Goal: Task Accomplishment & Management: Manage account settings

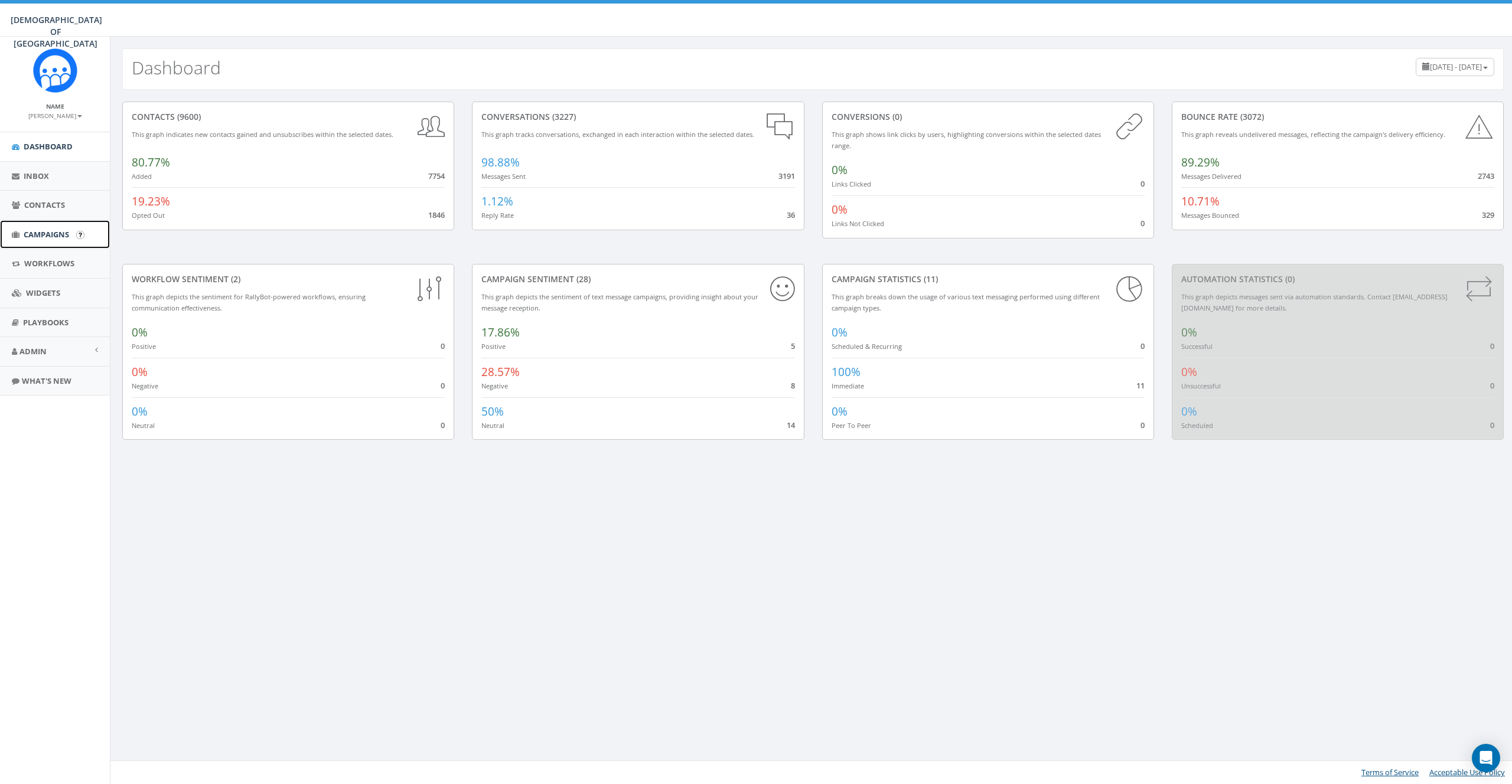
click at [38, 233] on span "Campaigns" at bounding box center [47, 234] width 46 height 11
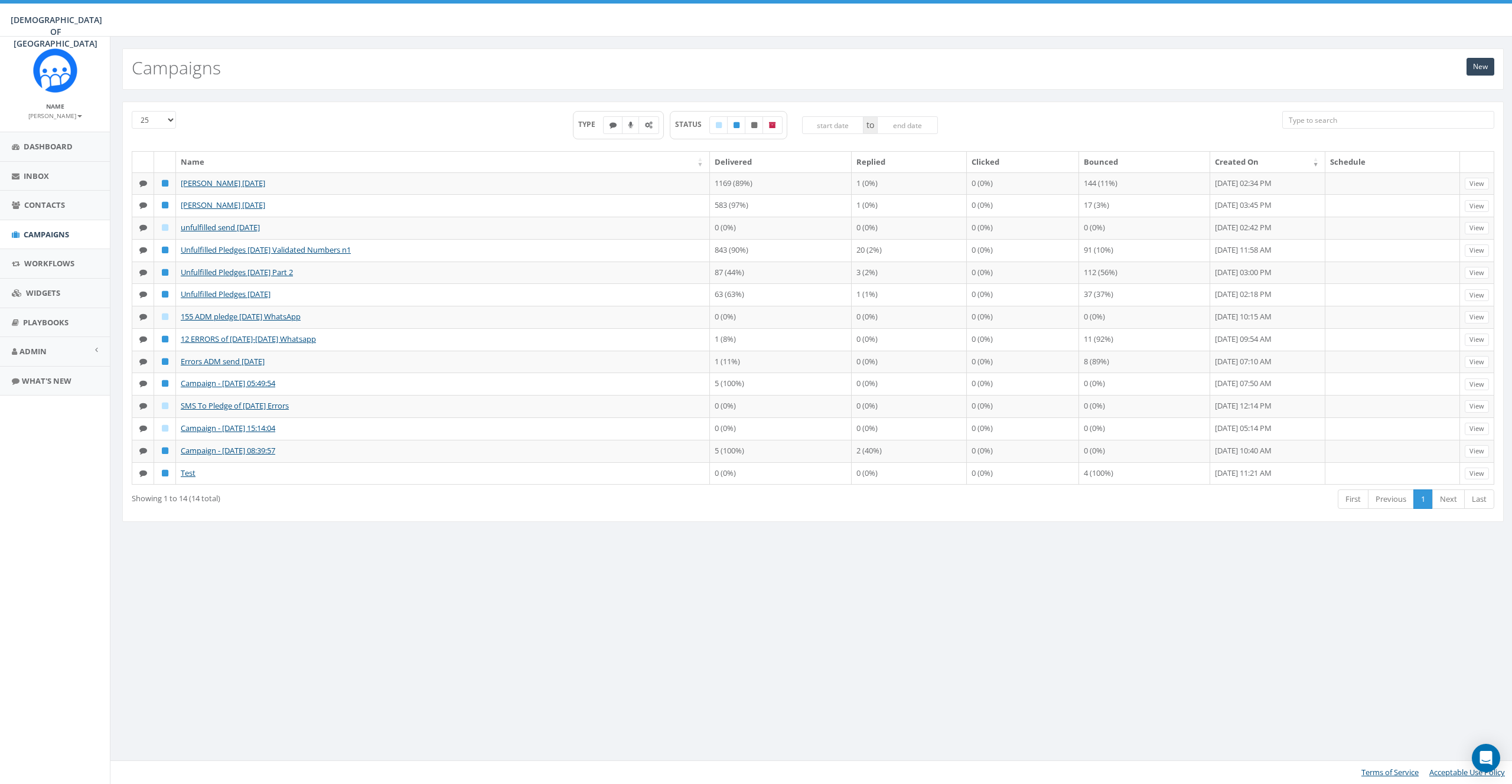
click at [1245, 166] on th "Created On" at bounding box center [1267, 162] width 115 height 20
click at [1252, 160] on th "Created On" at bounding box center [1267, 162] width 115 height 20
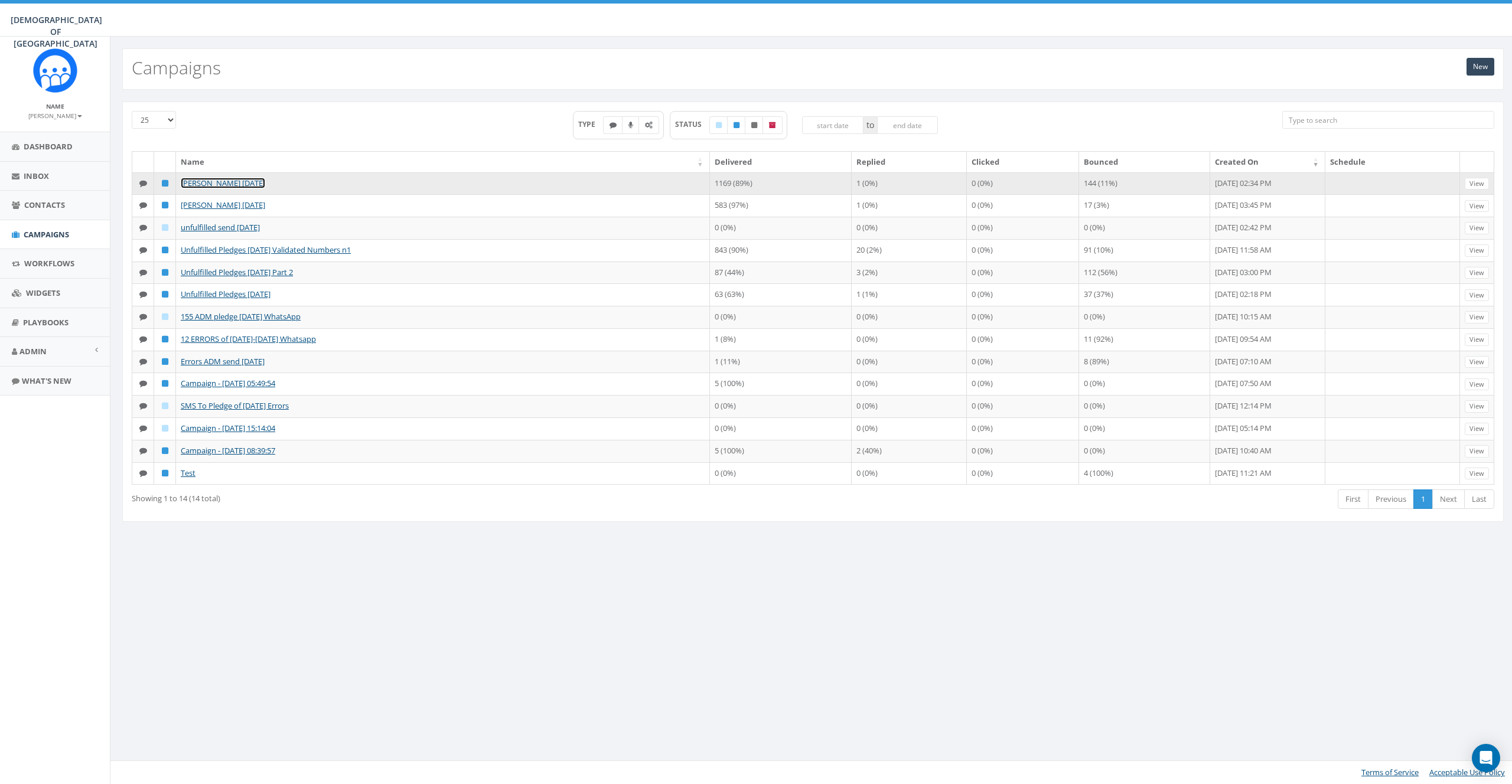
click at [222, 184] on link "[PERSON_NAME] [DATE]" at bounding box center [222, 182] width 84 height 11
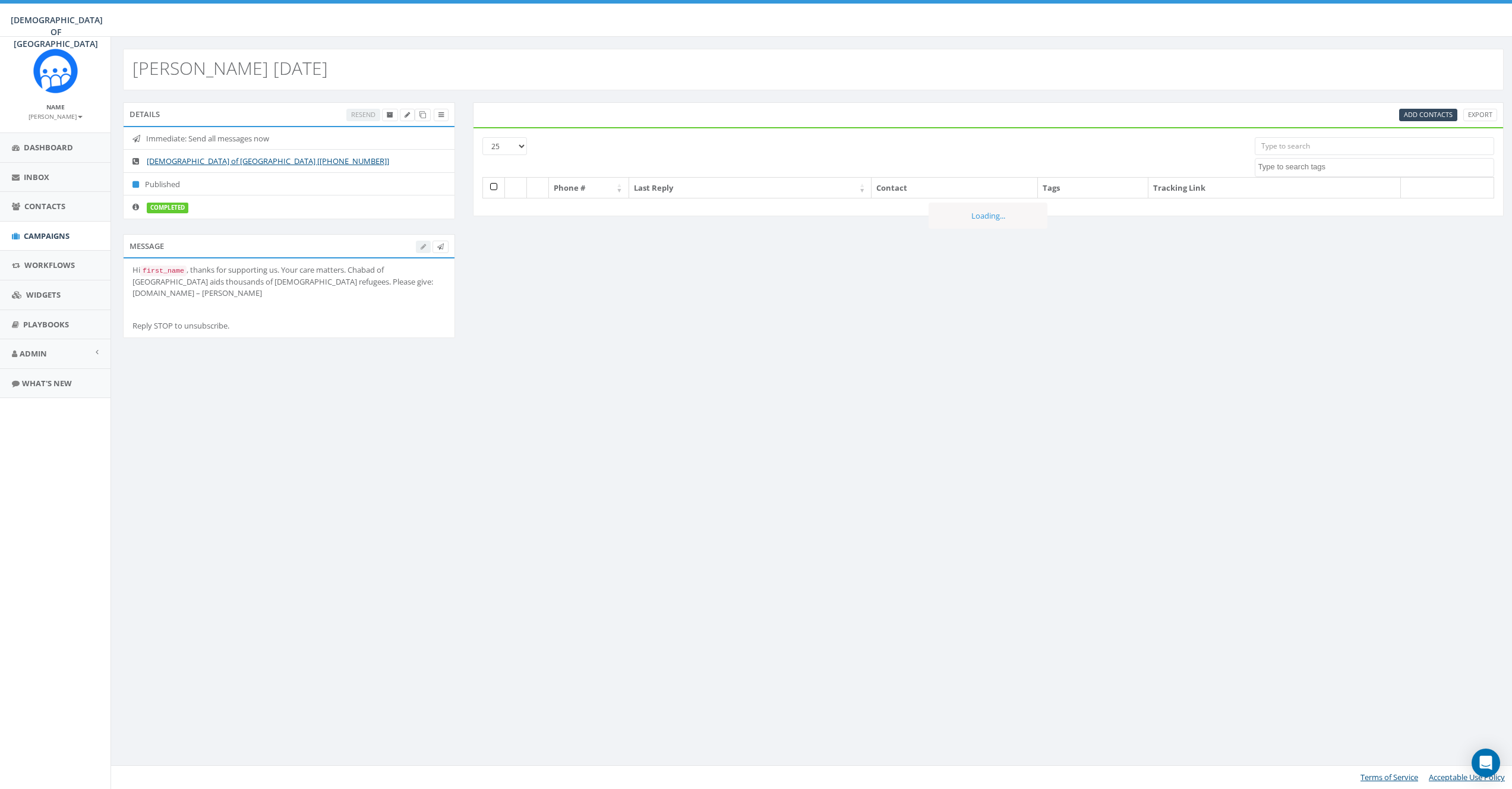
select select
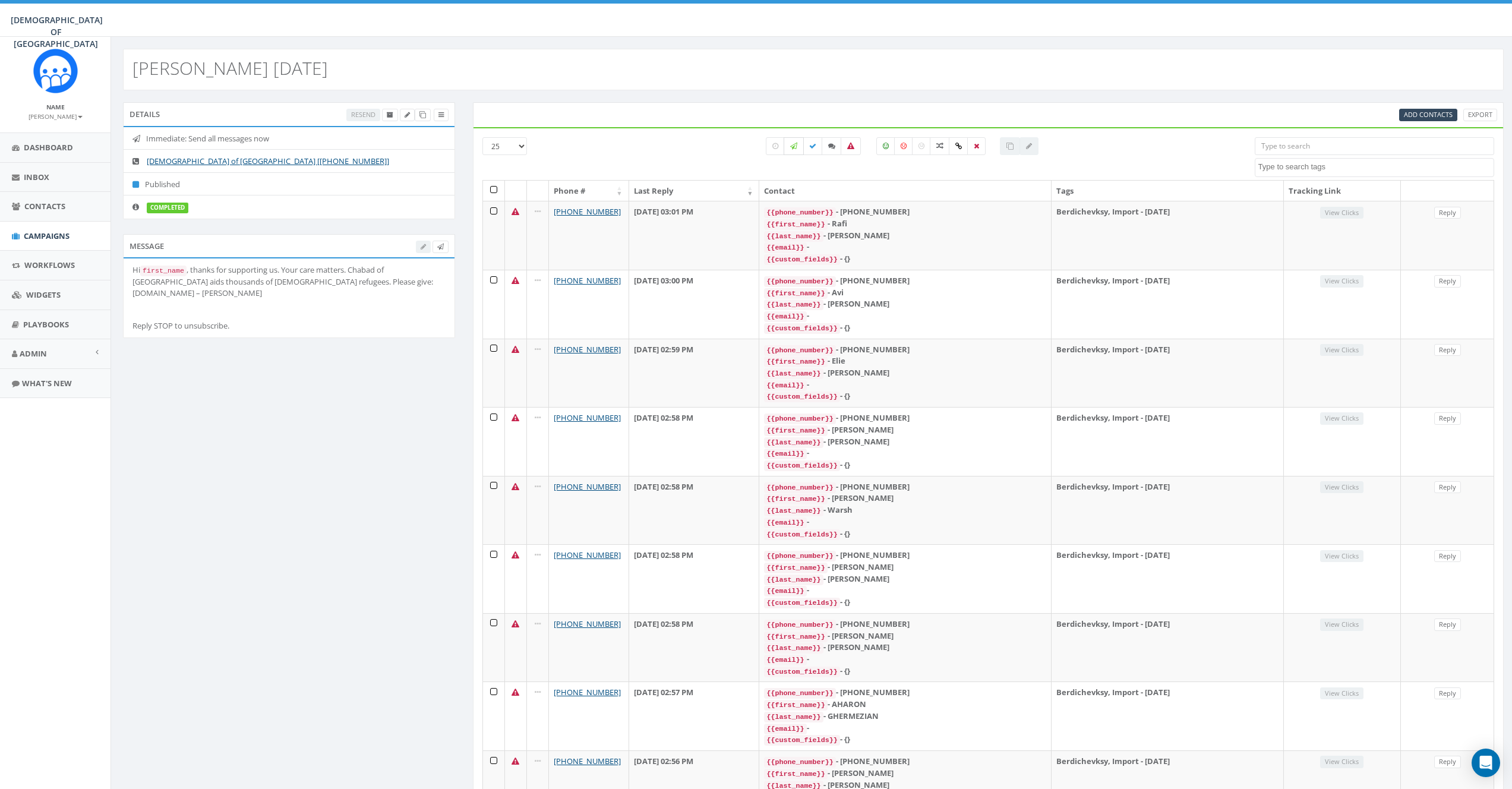
click at [795, 149] on icon at bounding box center [794, 146] width 7 height 7
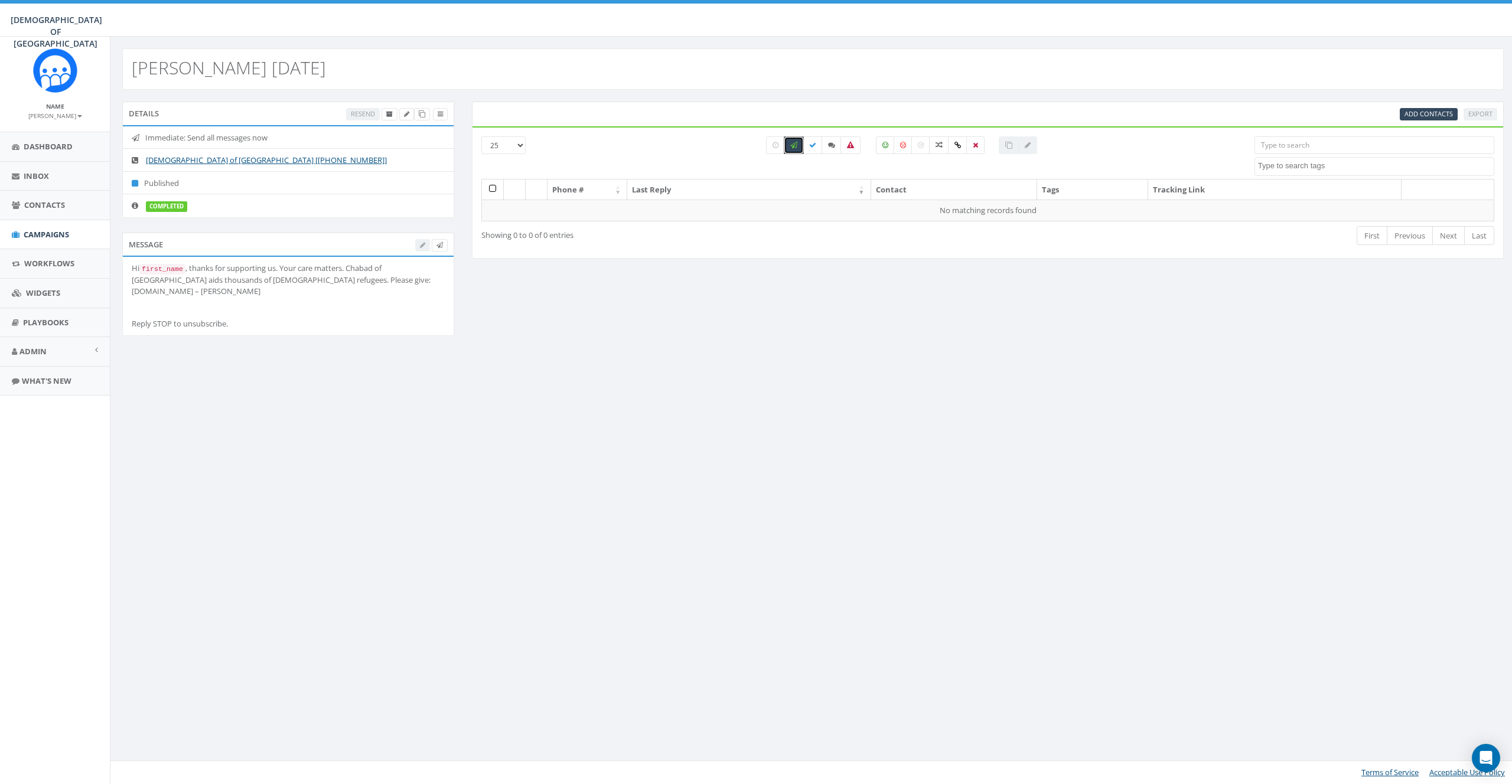
click at [791, 148] on icon at bounding box center [793, 145] width 7 height 7
checkbox input "false"
click at [810, 142] on icon at bounding box center [813, 145] width 7 height 7
checkbox input "true"
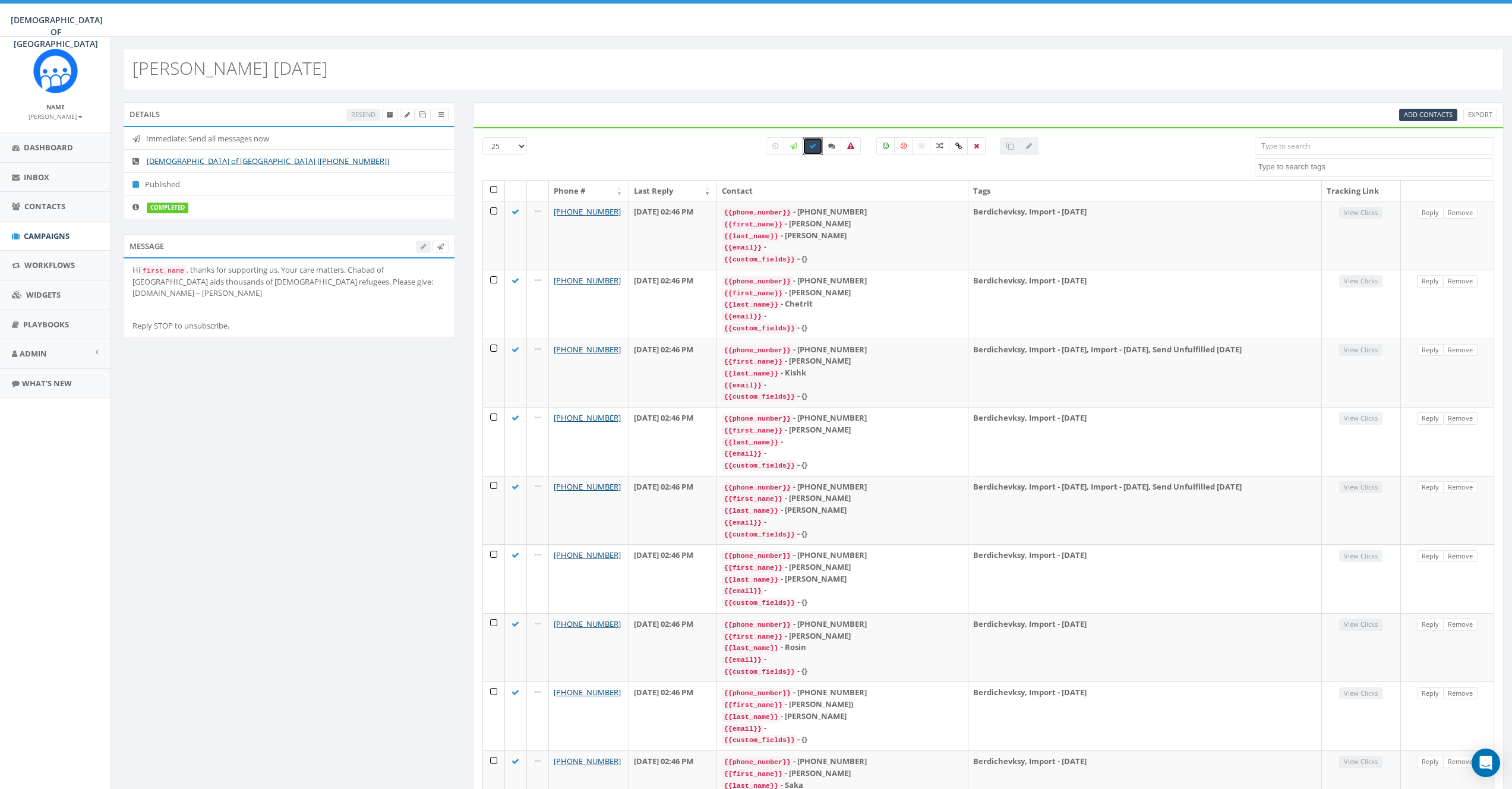
scroll to position [1120, 0]
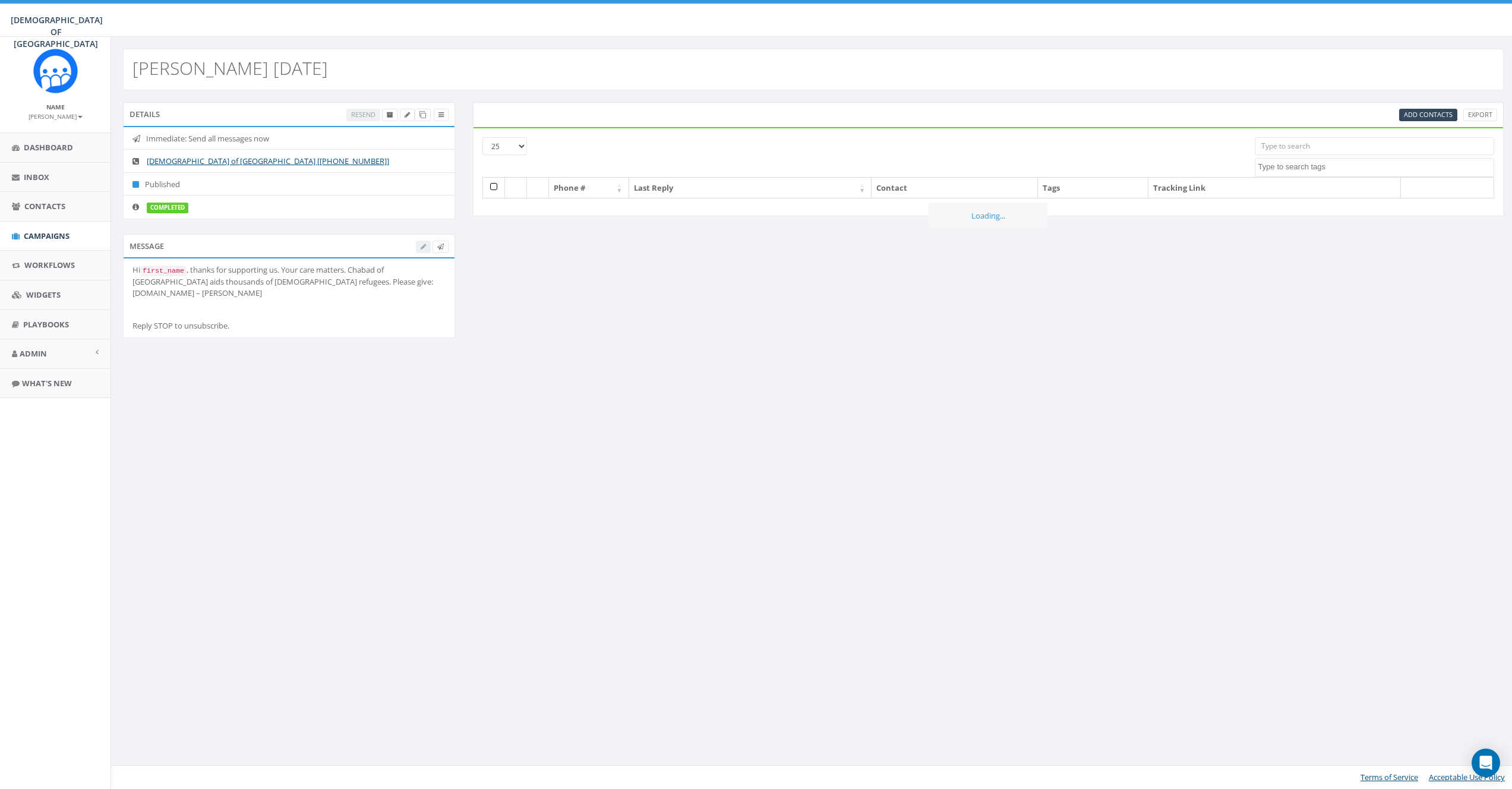
select select
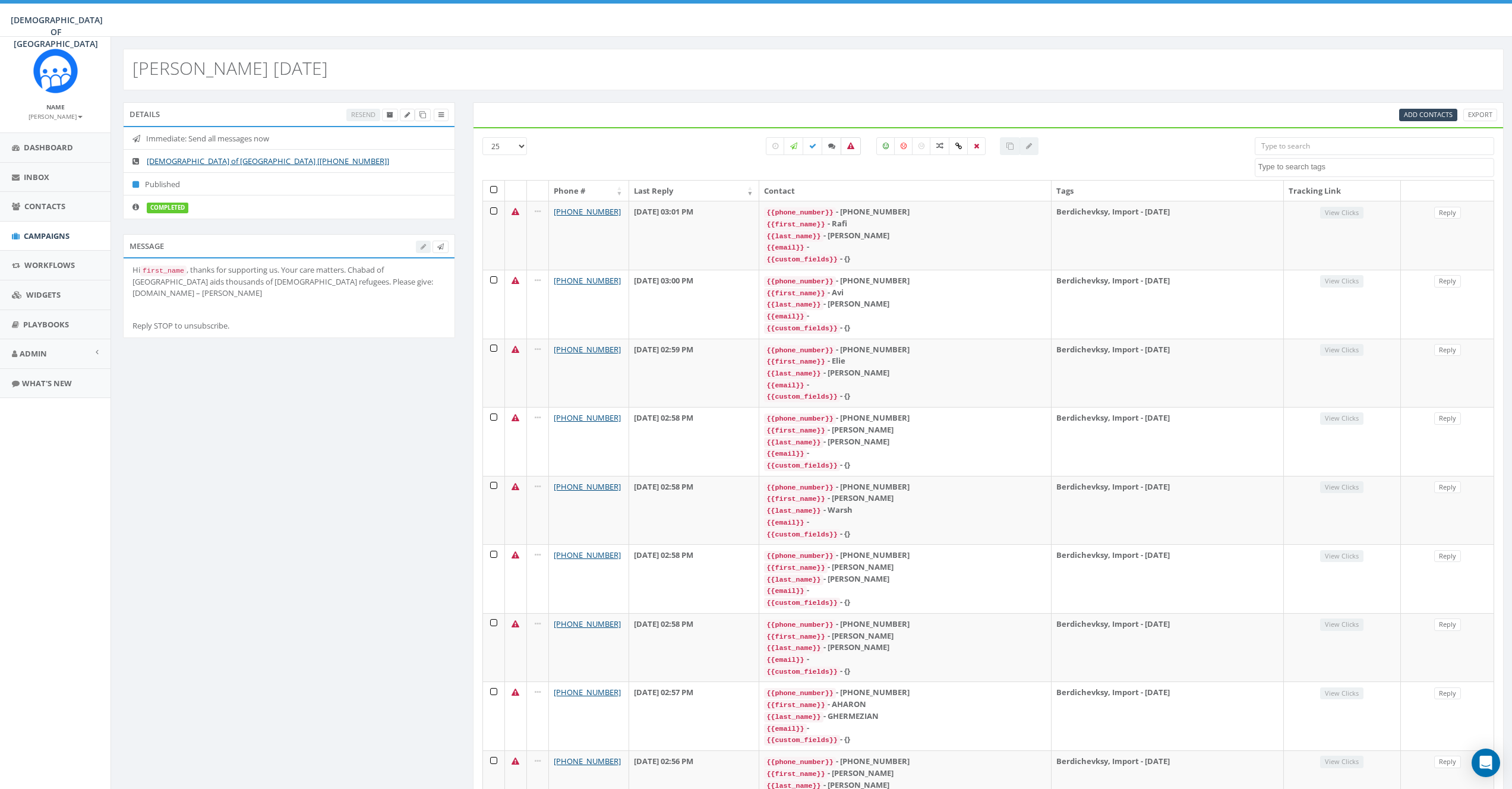
click at [856, 146] on label at bounding box center [851, 146] width 21 height 18
click at [850, 144] on icon at bounding box center [851, 146] width 7 height 7
checkbox input "false"
click at [814, 146] on icon at bounding box center [813, 146] width 7 height 7
checkbox input "true"
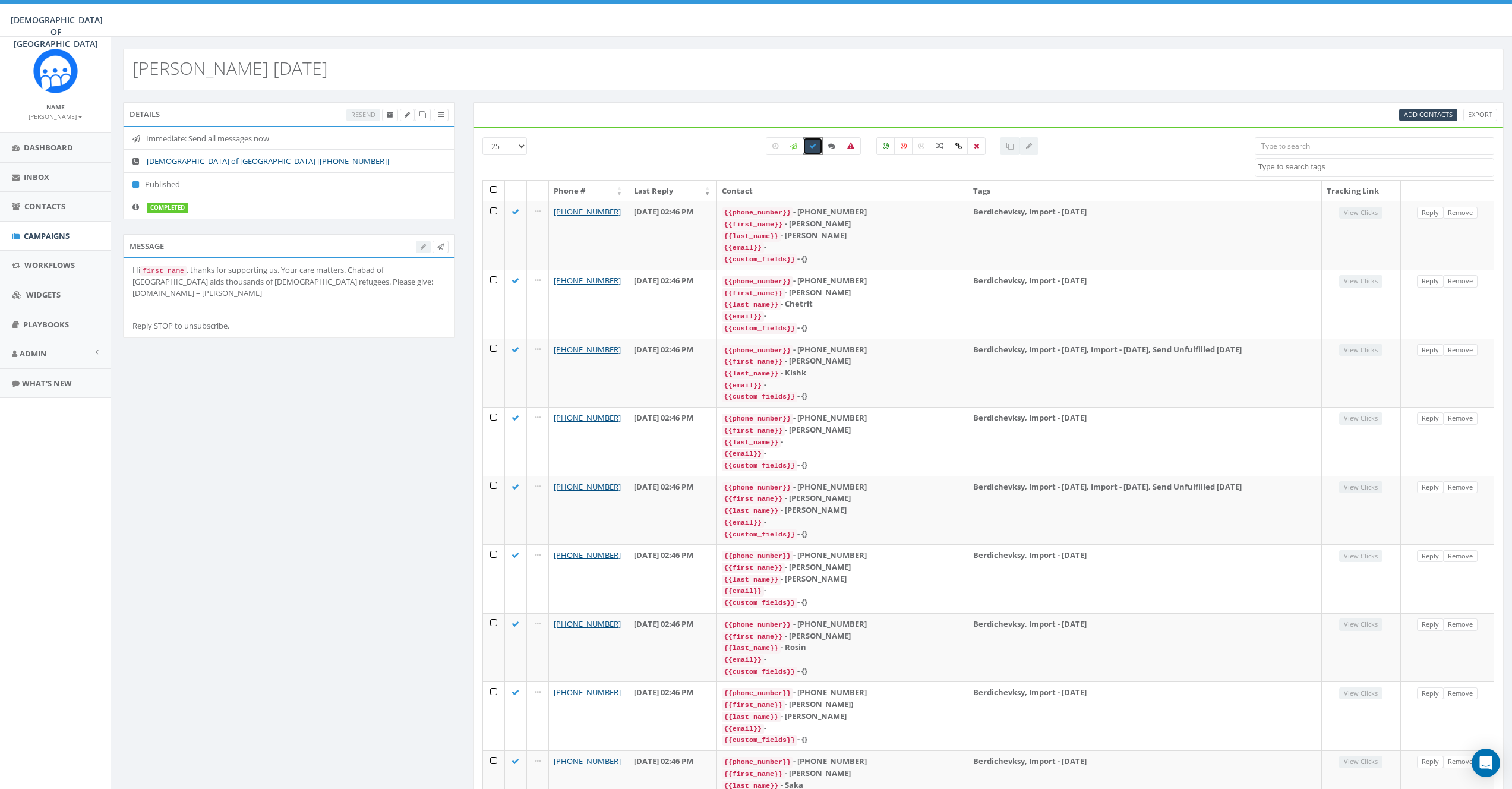
click at [268, 63] on h2 "[PERSON_NAME] [DATE]" at bounding box center [230, 68] width 196 height 20
copy h2 "[PERSON_NAME] [DATE]"
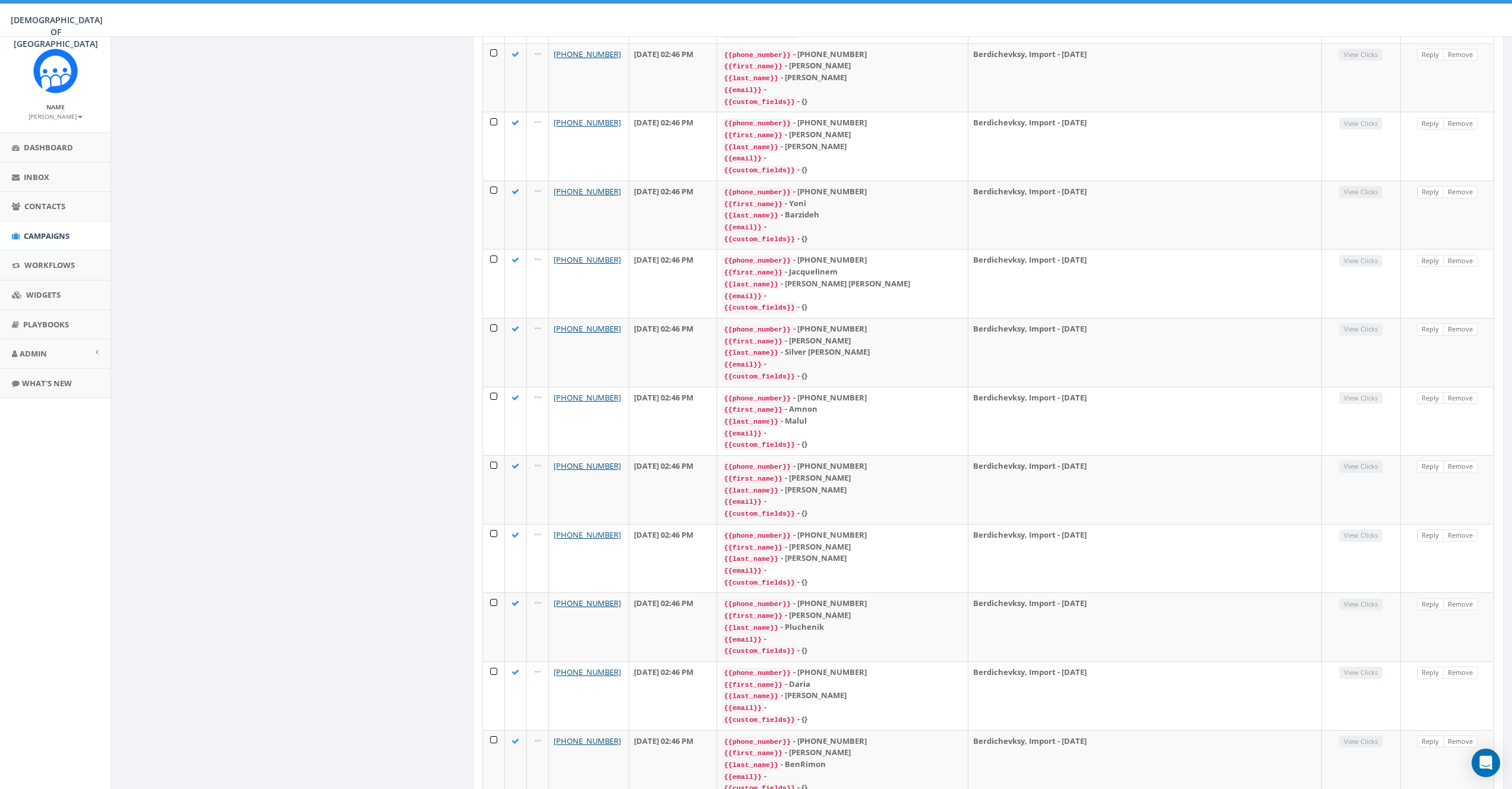
drag, startPoint x: 545, startPoint y: 739, endPoint x: 576, endPoint y: 738, distance: 31.0
copy div "1,168 total"
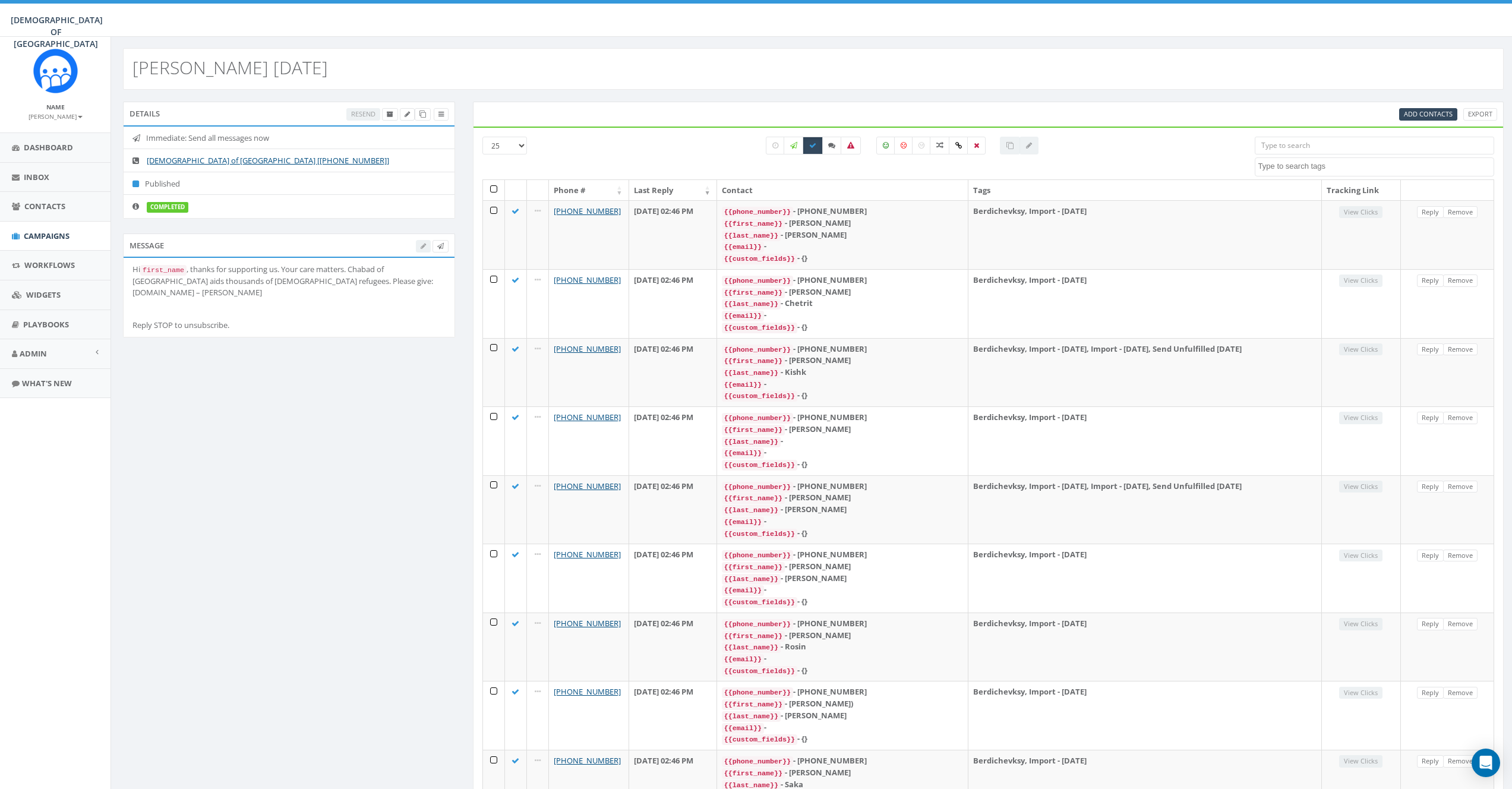
scroll to position [0, 0]
click at [830, 144] on icon at bounding box center [832, 146] width 7 height 7
click at [826, 147] on label at bounding box center [832, 146] width 21 height 18
checkbox input "false"
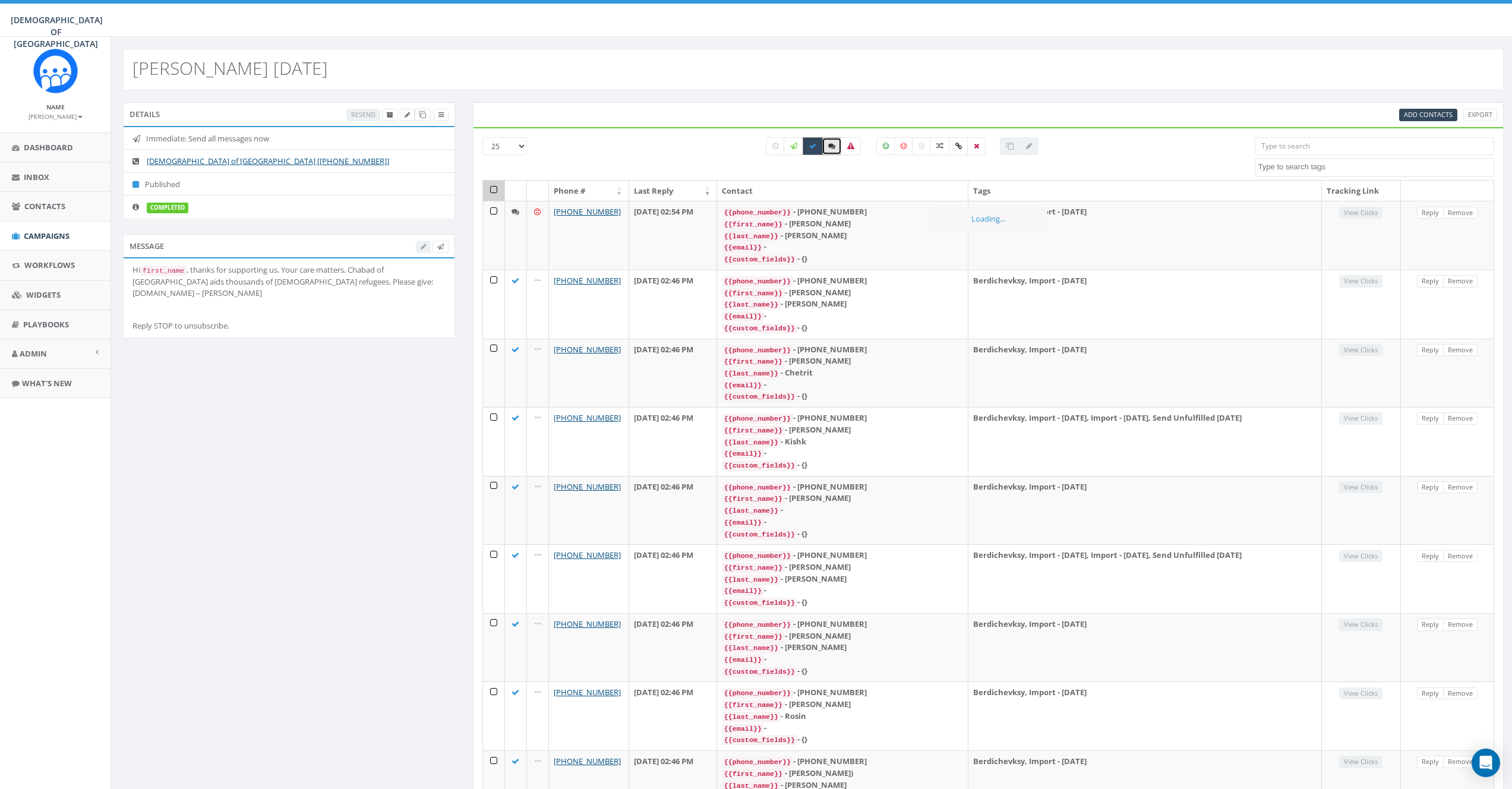
click at [808, 149] on label at bounding box center [813, 146] width 21 height 18
checkbox input "false"
click at [847, 147] on icon at bounding box center [851, 146] width 7 height 7
checkbox input "true"
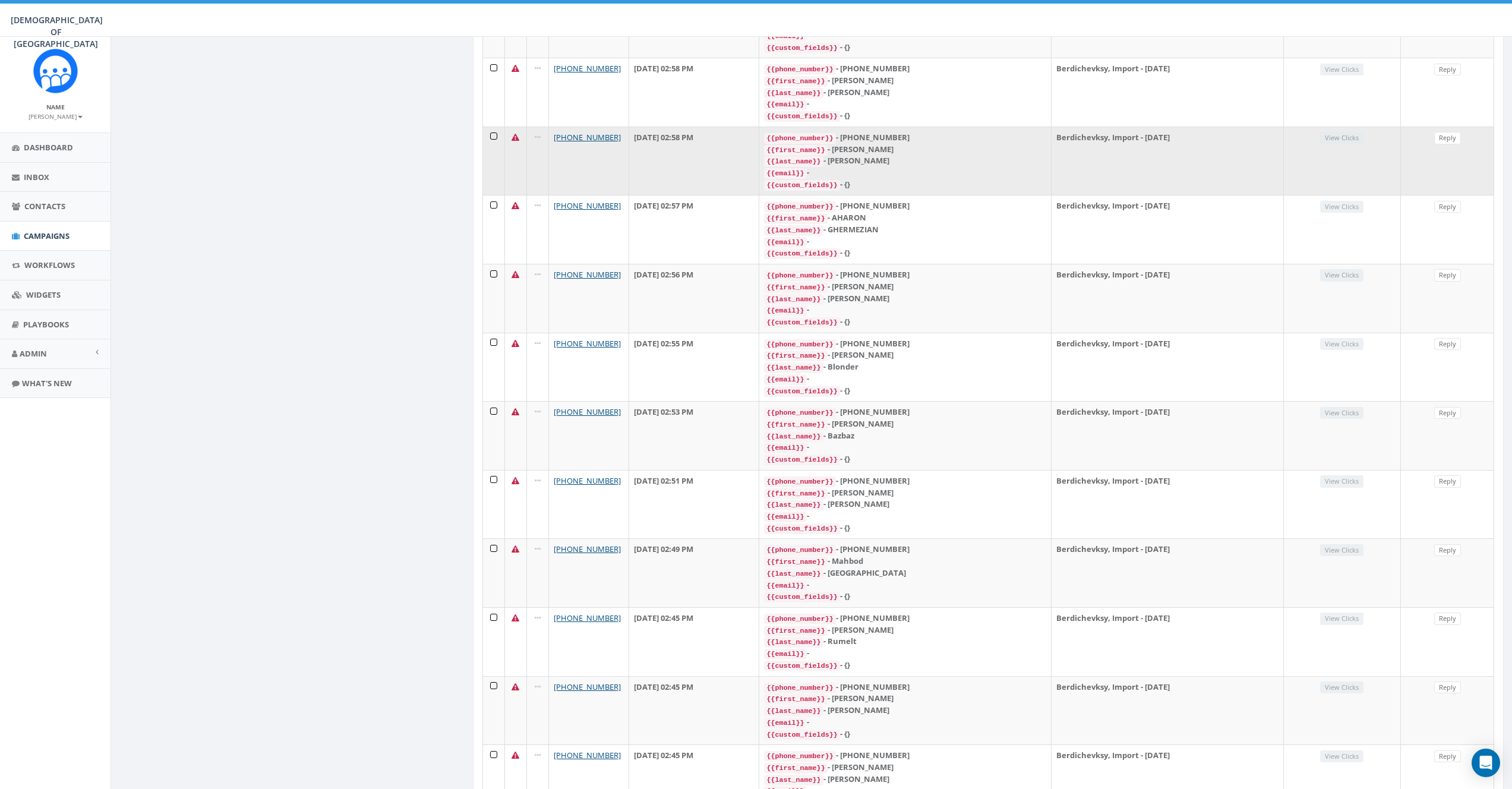
scroll to position [1120, 0]
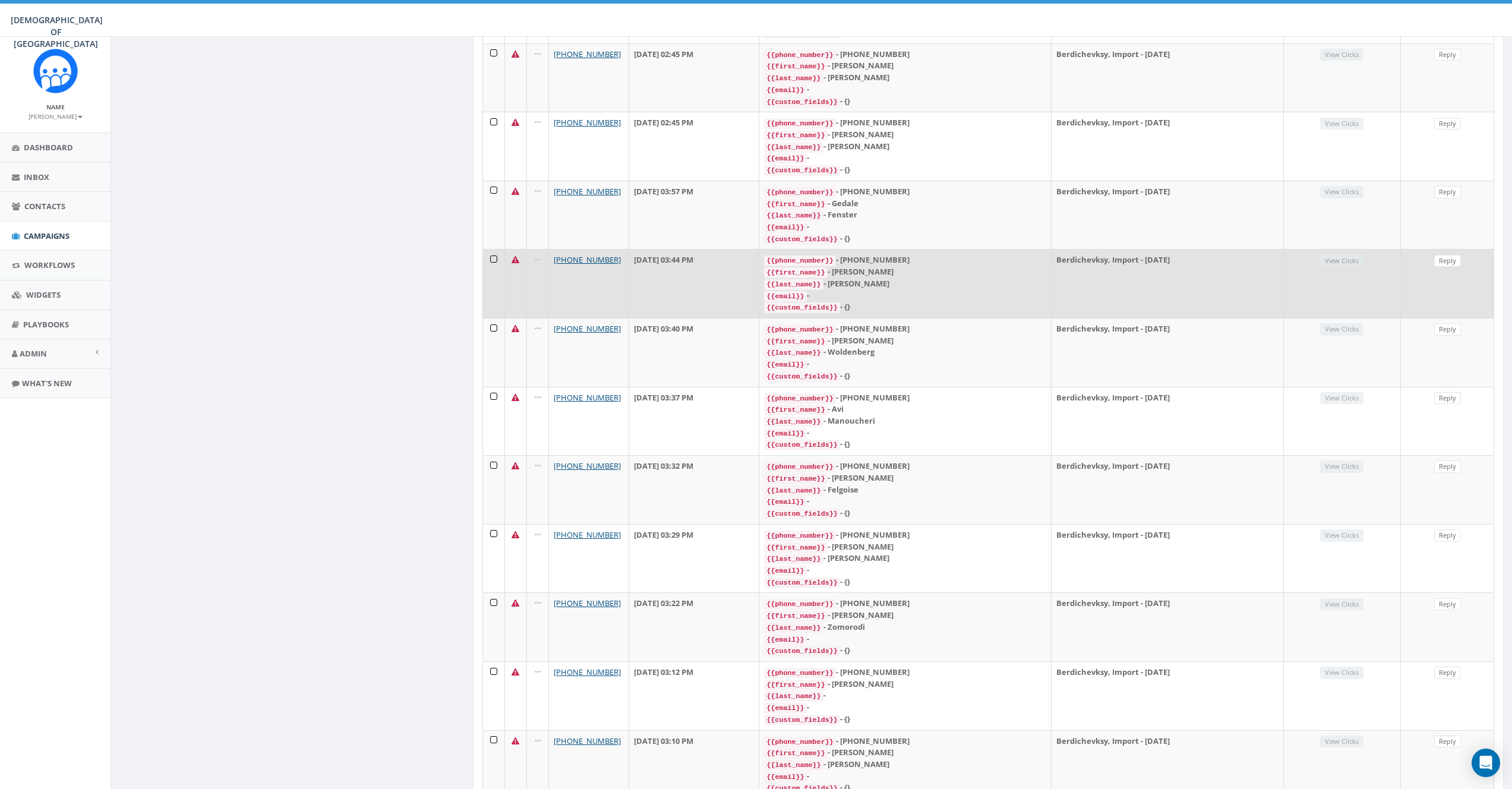
click at [513, 256] on icon at bounding box center [515, 259] width 7 height 7
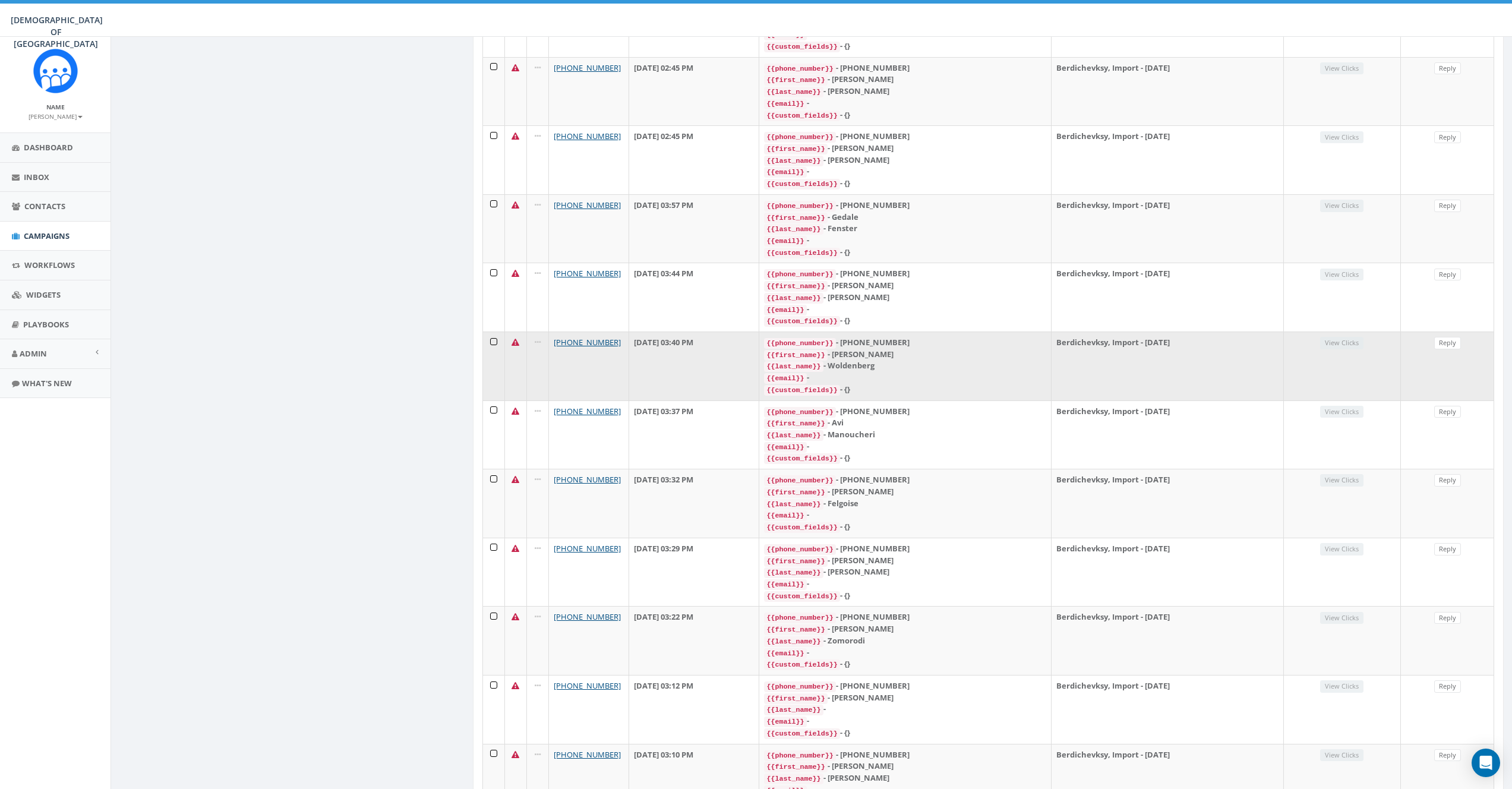
scroll to position [0, 0]
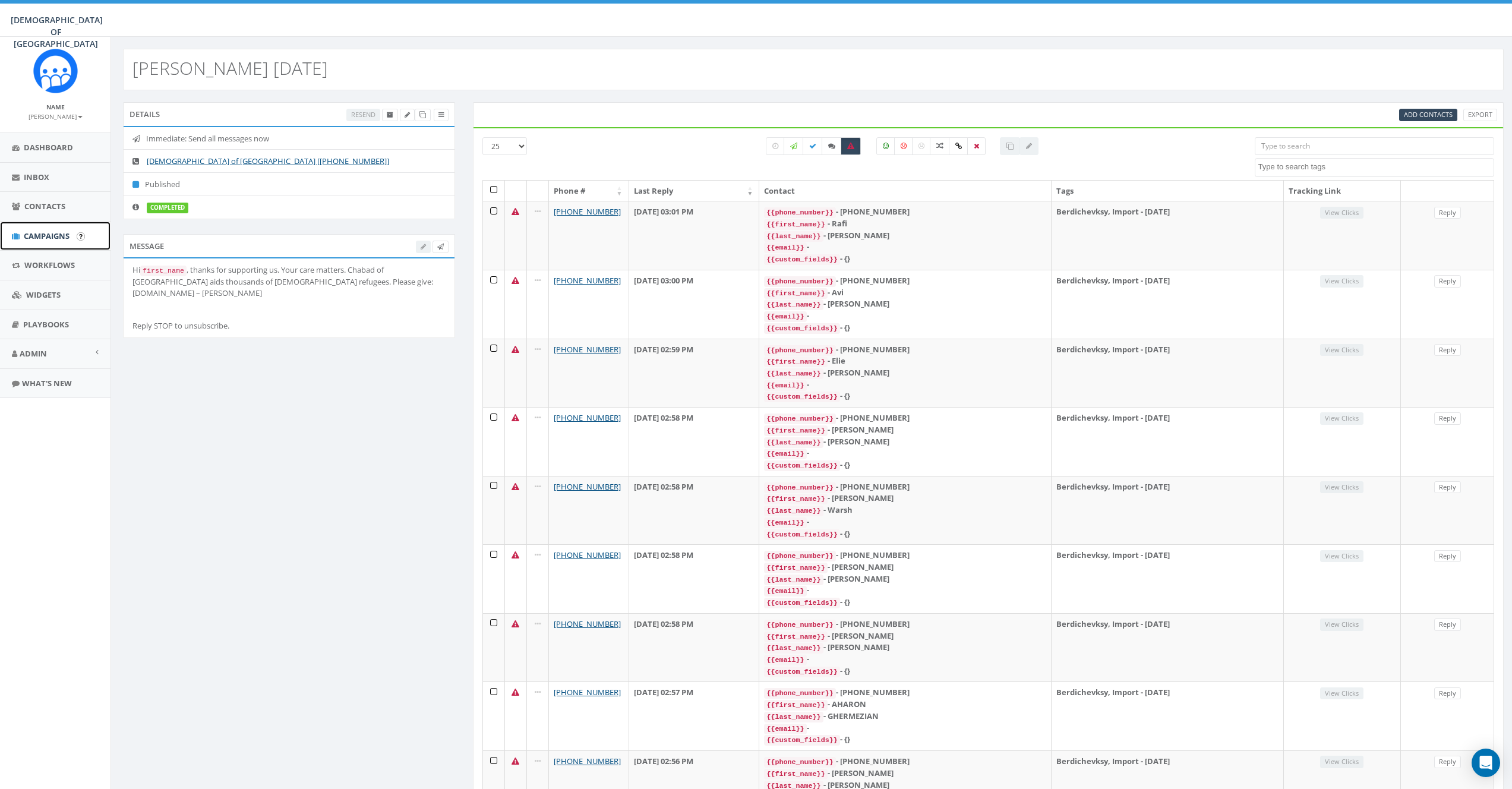
click at [31, 234] on span "Campaigns" at bounding box center [47, 235] width 46 height 11
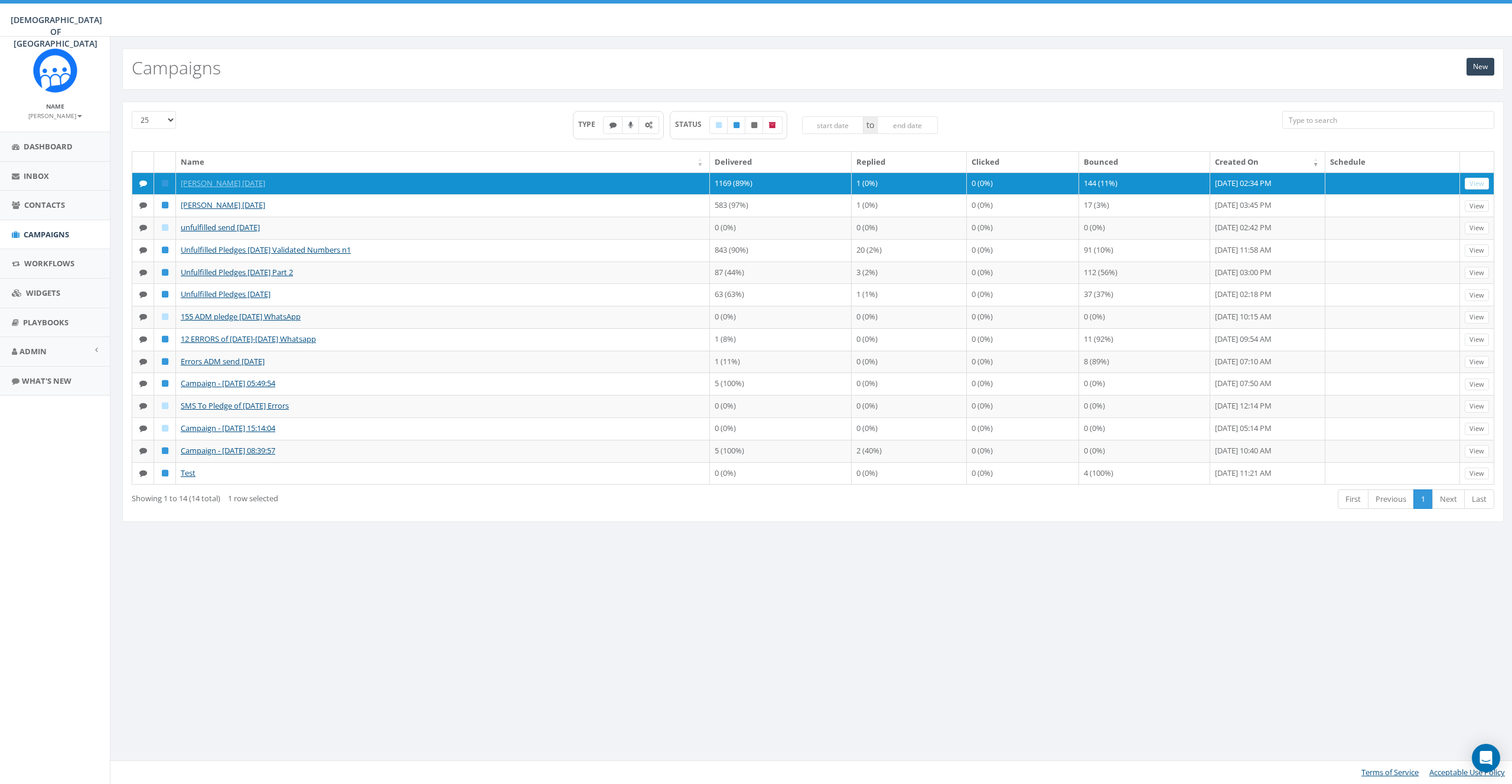
click at [1007, 612] on div "New Campaigns 25 50 100 TYPE STATUS to Name Delivered Replied Clicked Bounced C…" at bounding box center [812, 410] width 1406 height 747
click at [1033, 629] on div "New Campaigns 25 50 100 TYPE STATUS to Name Delivered Replied Clicked Bounced C…" at bounding box center [812, 410] width 1406 height 747
drag, startPoint x: 774, startPoint y: 614, endPoint x: 779, endPoint y: 605, distance: 10.3
click at [774, 613] on div "New Campaigns 25 50 100 TYPE STATUS to Name Delivered Replied Clicked Bounced C…" at bounding box center [812, 410] width 1406 height 747
click at [778, 603] on div "New Campaigns 25 50 100 TYPE STATUS to Name Delivered Replied Clicked Bounced C…" at bounding box center [812, 410] width 1406 height 747
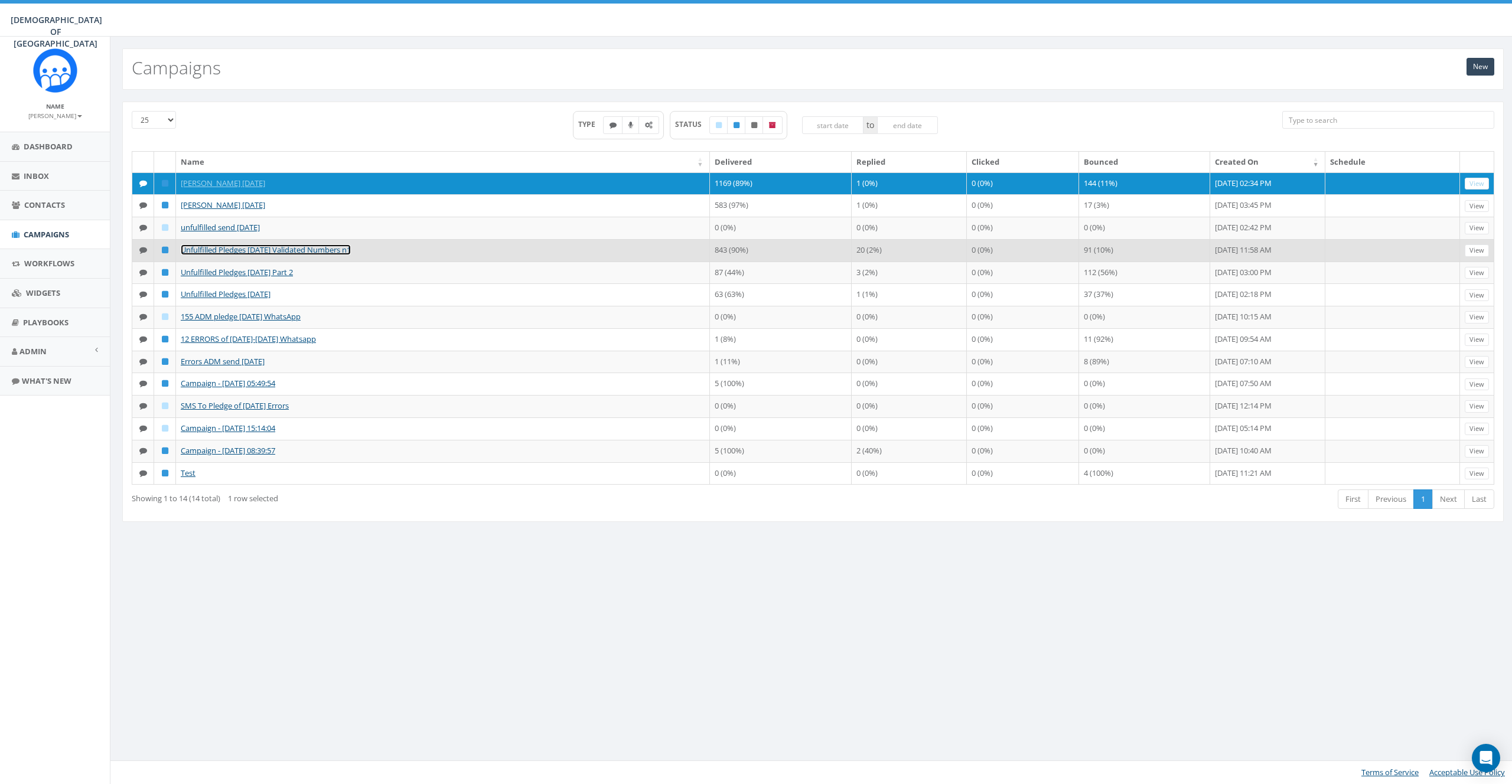
click at [298, 248] on link "Unfulfilled Pledges [DATE] Validated Numbers n1" at bounding box center [266, 249] width 170 height 11
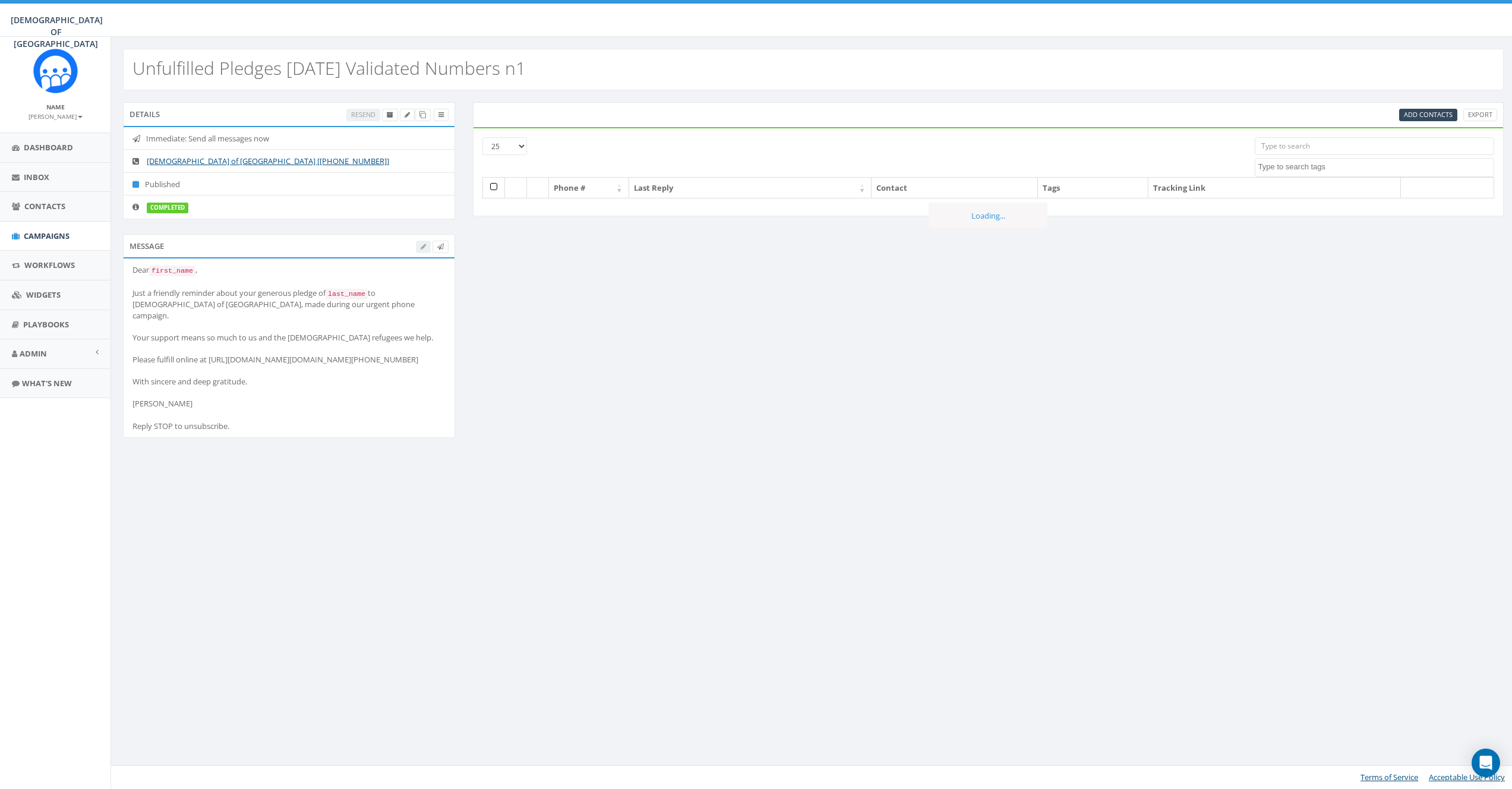
select select
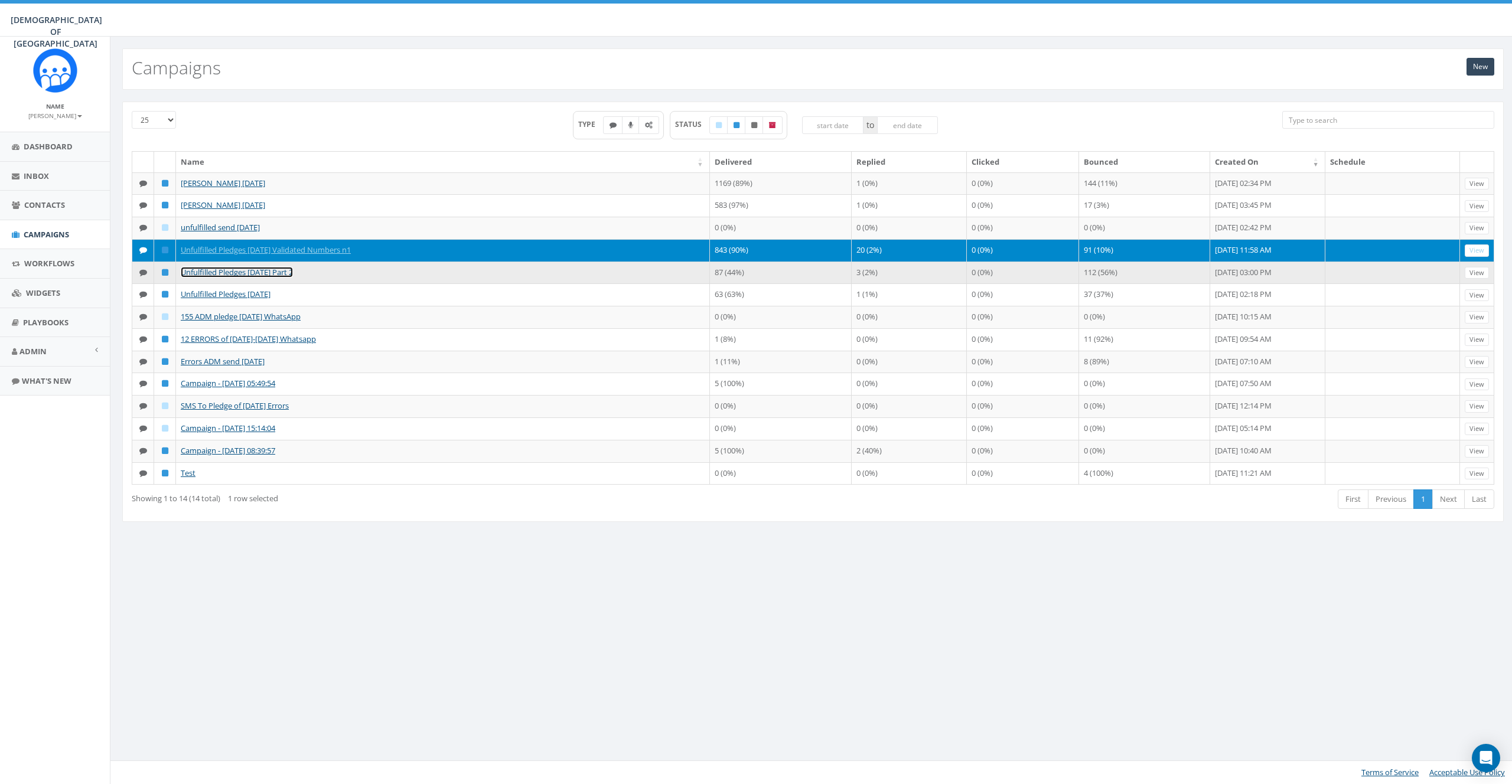
click at [280, 271] on link "Unfulfilled Pledges [DATE] Part 2" at bounding box center [236, 271] width 112 height 11
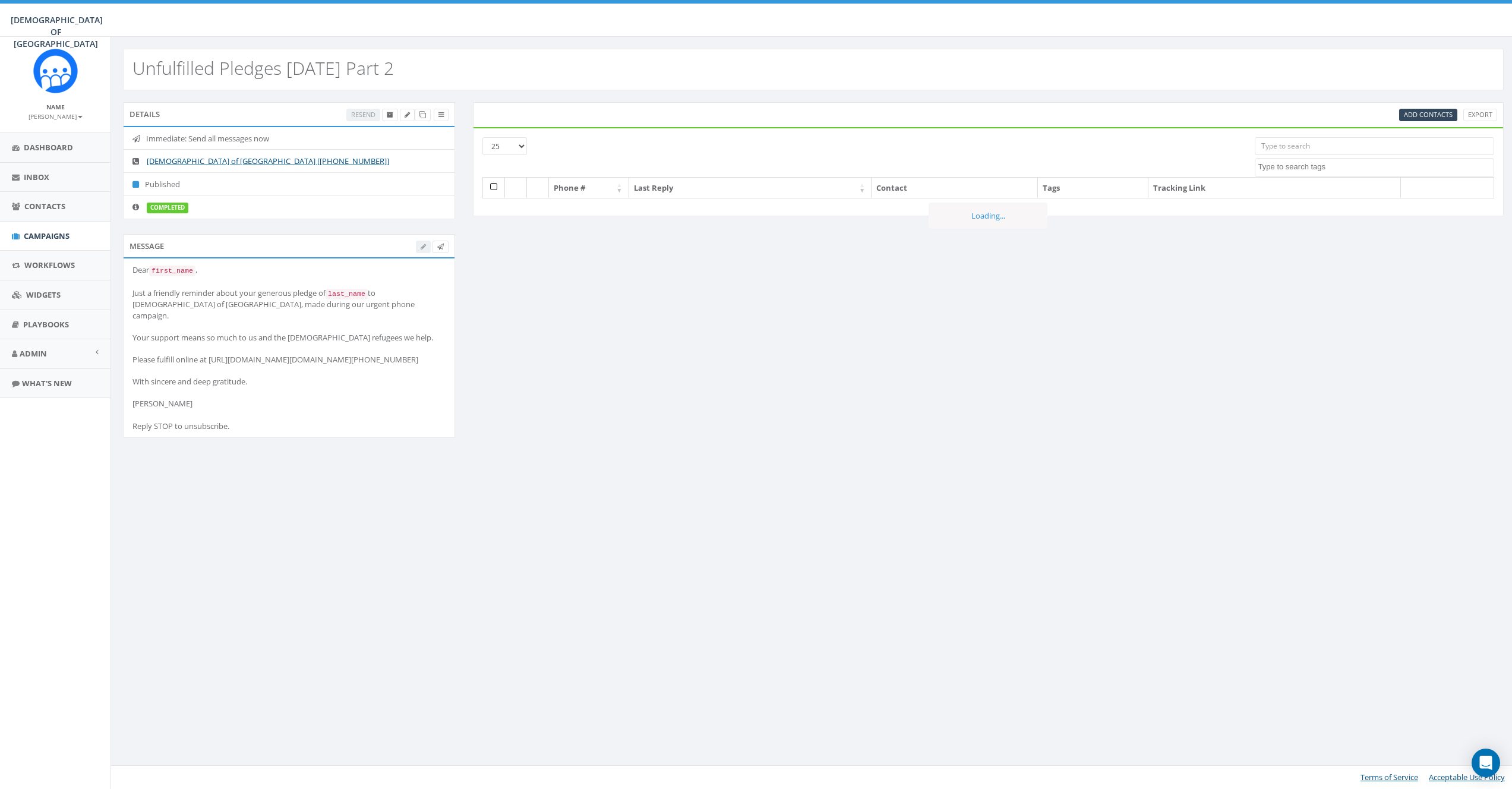
select select
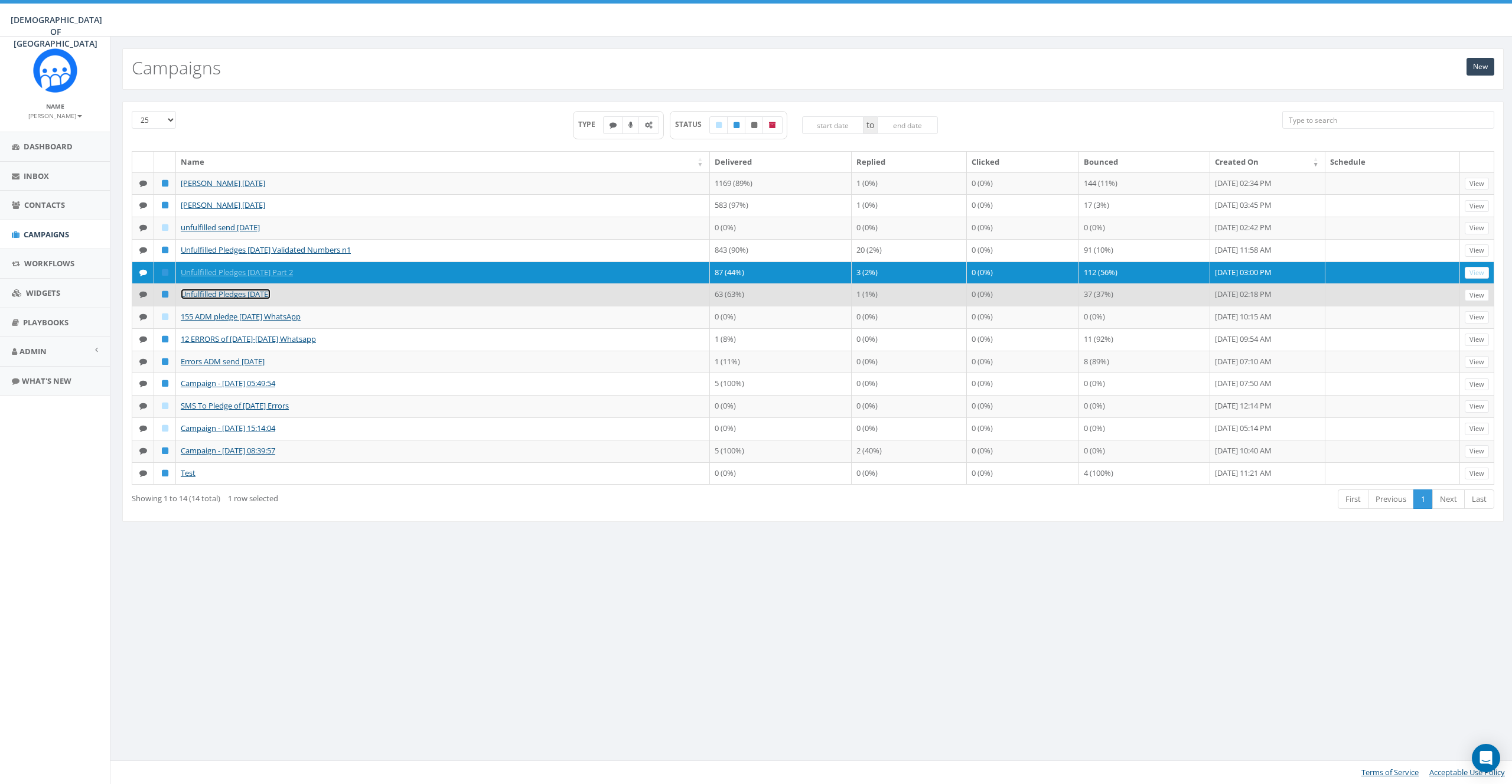
click at [263, 293] on link "Unfulfilled Pledges [DATE]" at bounding box center [226, 293] width 90 height 11
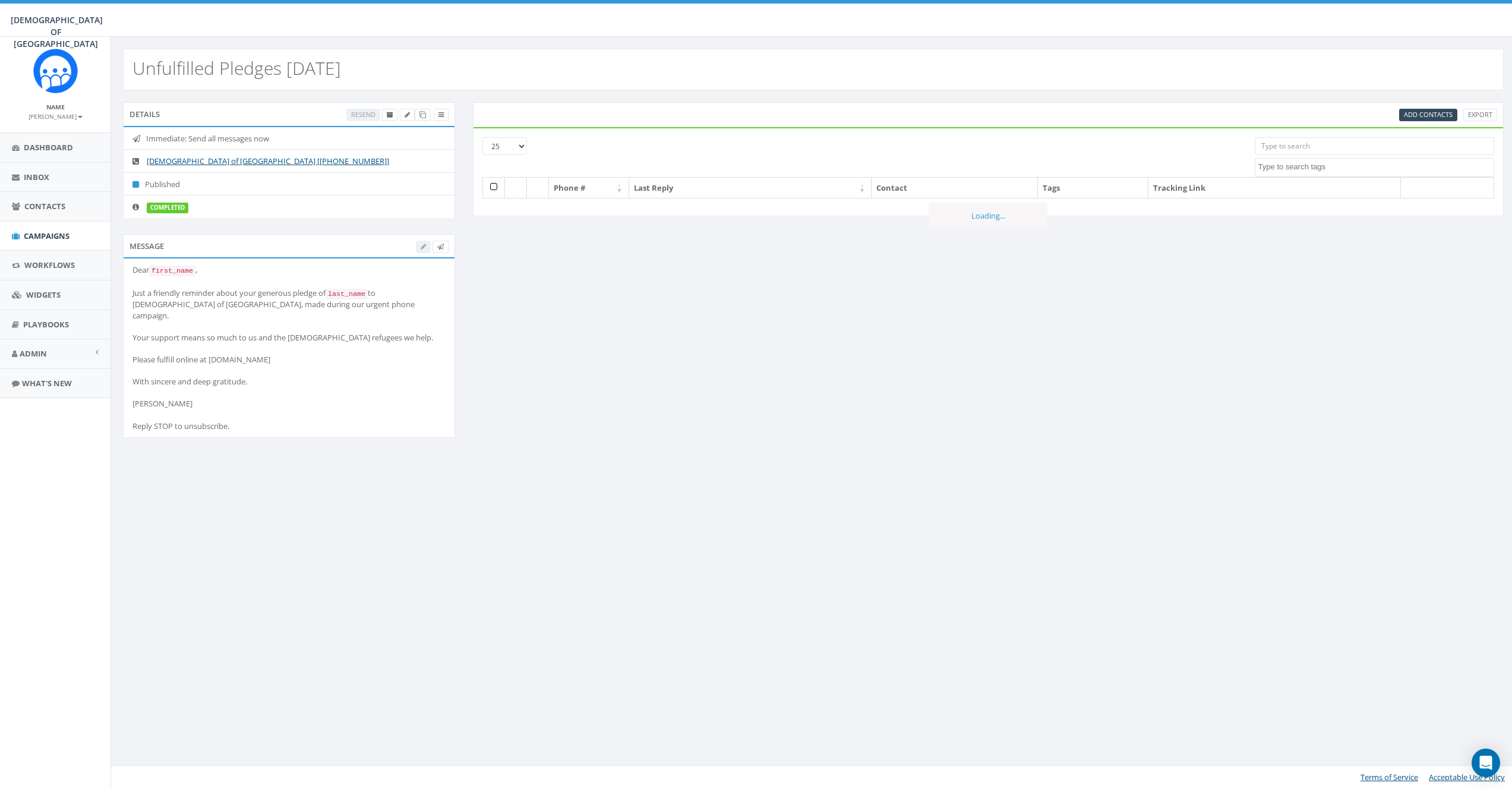
select select
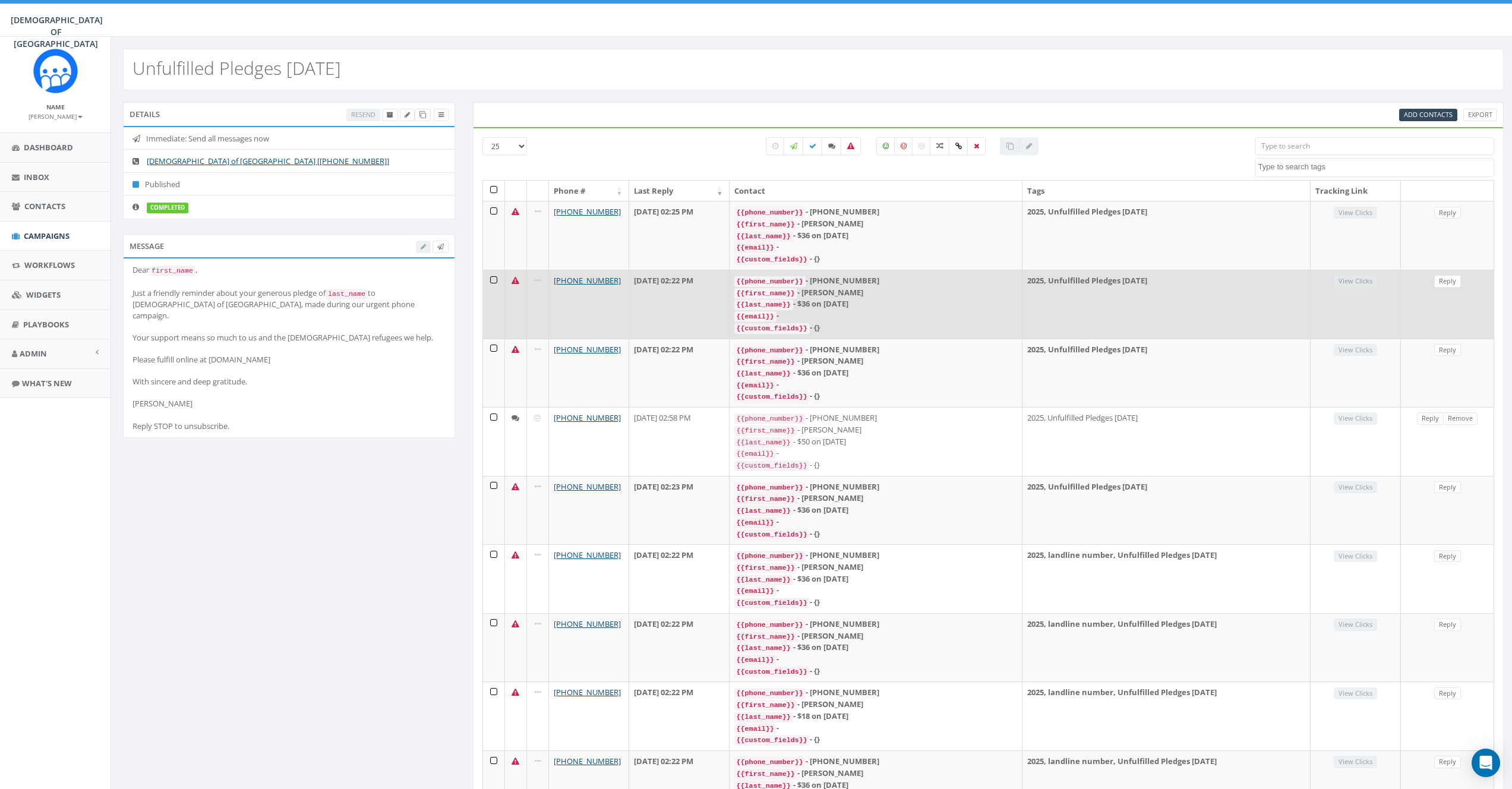
click at [514, 277] on icon at bounding box center [515, 281] width 7 height 7
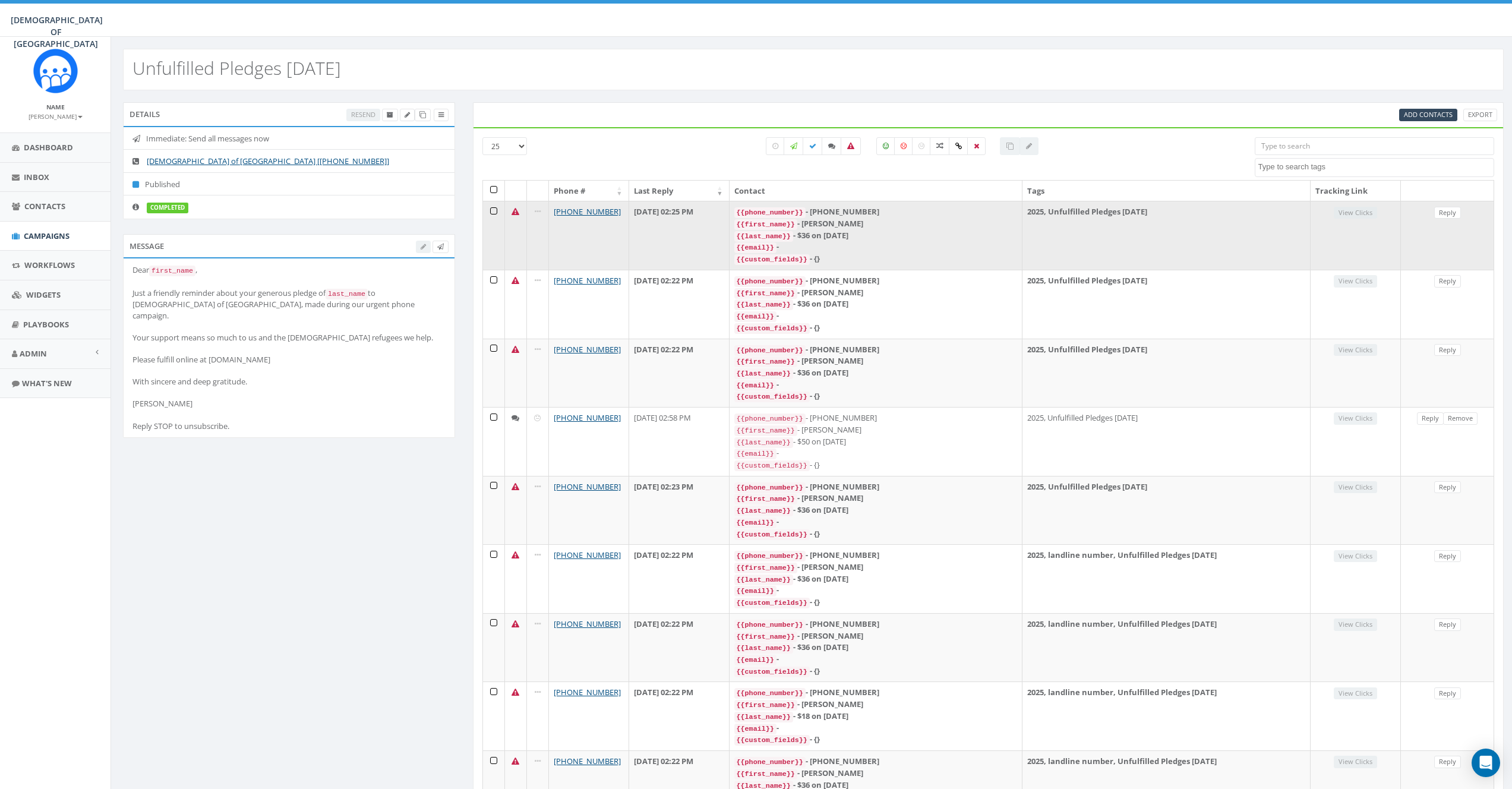
click at [515, 216] on td at bounding box center [516, 235] width 22 height 69
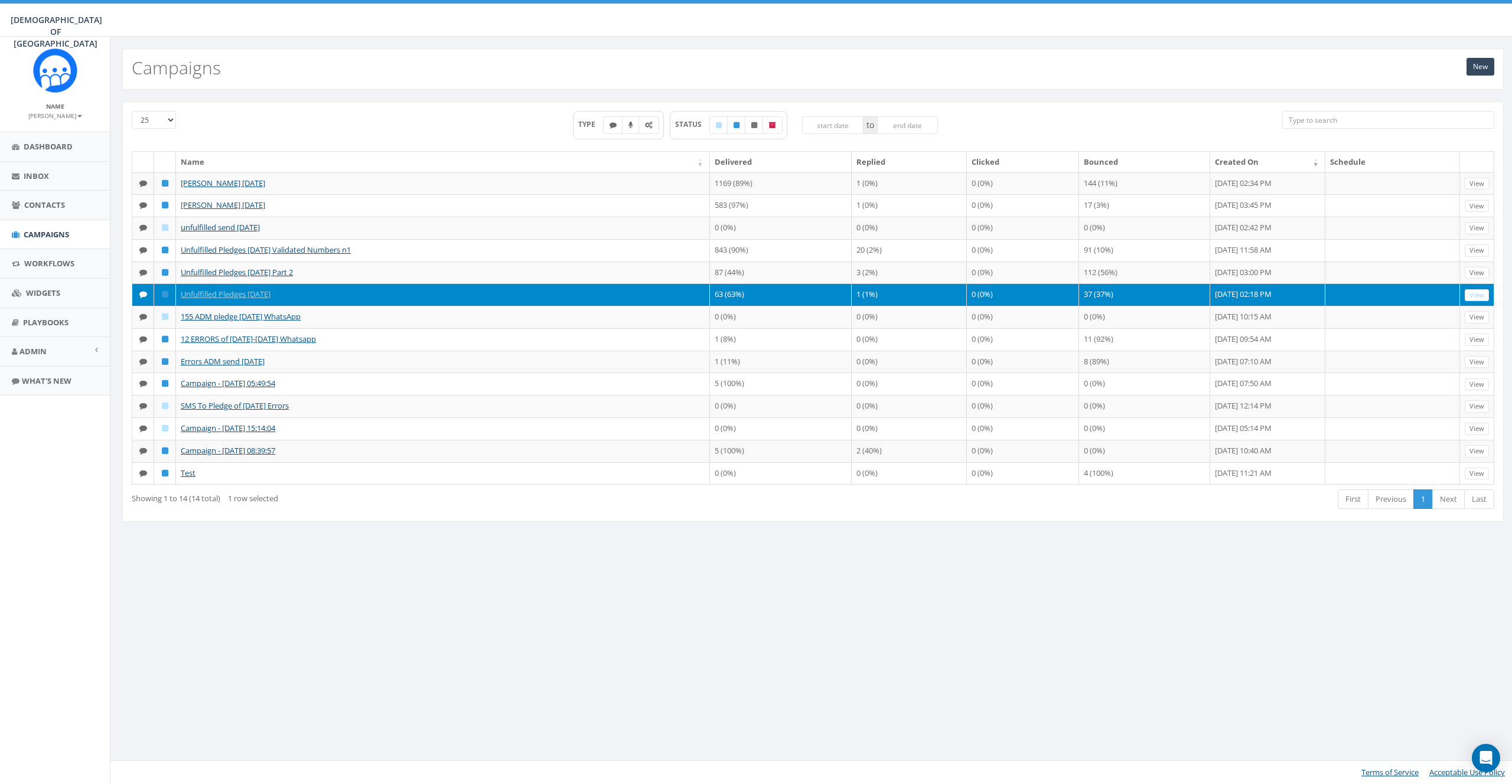
click at [758, 584] on div "New Campaigns 25 50 100 TYPE STATUS to Name Delivered Replied Clicked Bounced C…" at bounding box center [812, 410] width 1406 height 747
click at [811, 591] on div "New Campaigns 25 50 100 TYPE STATUS to Name Delivered Replied Clicked Bounced C…" at bounding box center [812, 410] width 1406 height 747
click at [828, 597] on div "New Campaigns 25 50 100 TYPE STATUS to Name Delivered Replied Clicked Bounced C…" at bounding box center [812, 410] width 1406 height 747
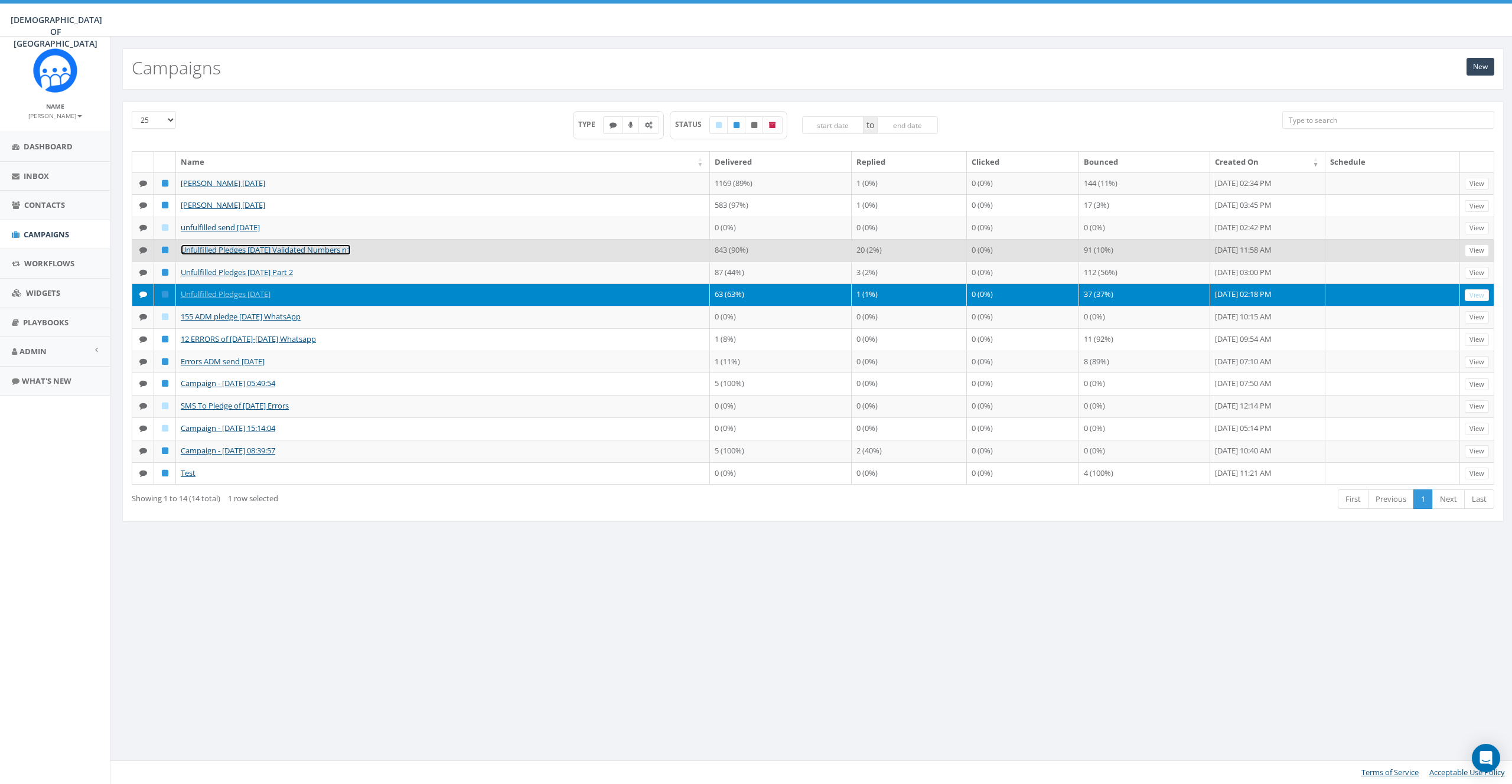
click at [231, 246] on link "Unfulfilled Pledges July 28, 2025 Validated Numbers n1" at bounding box center [266, 249] width 170 height 11
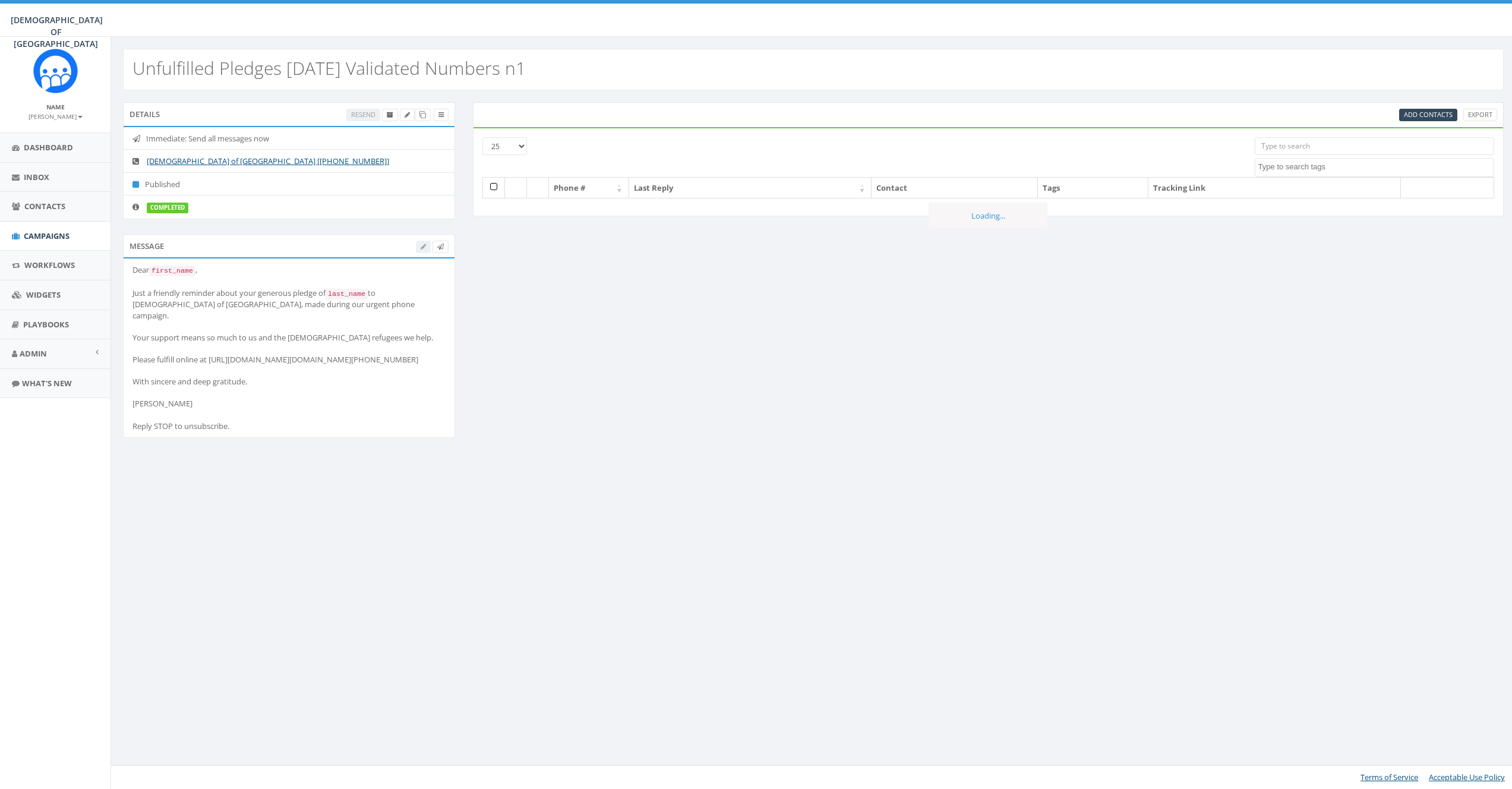
select select
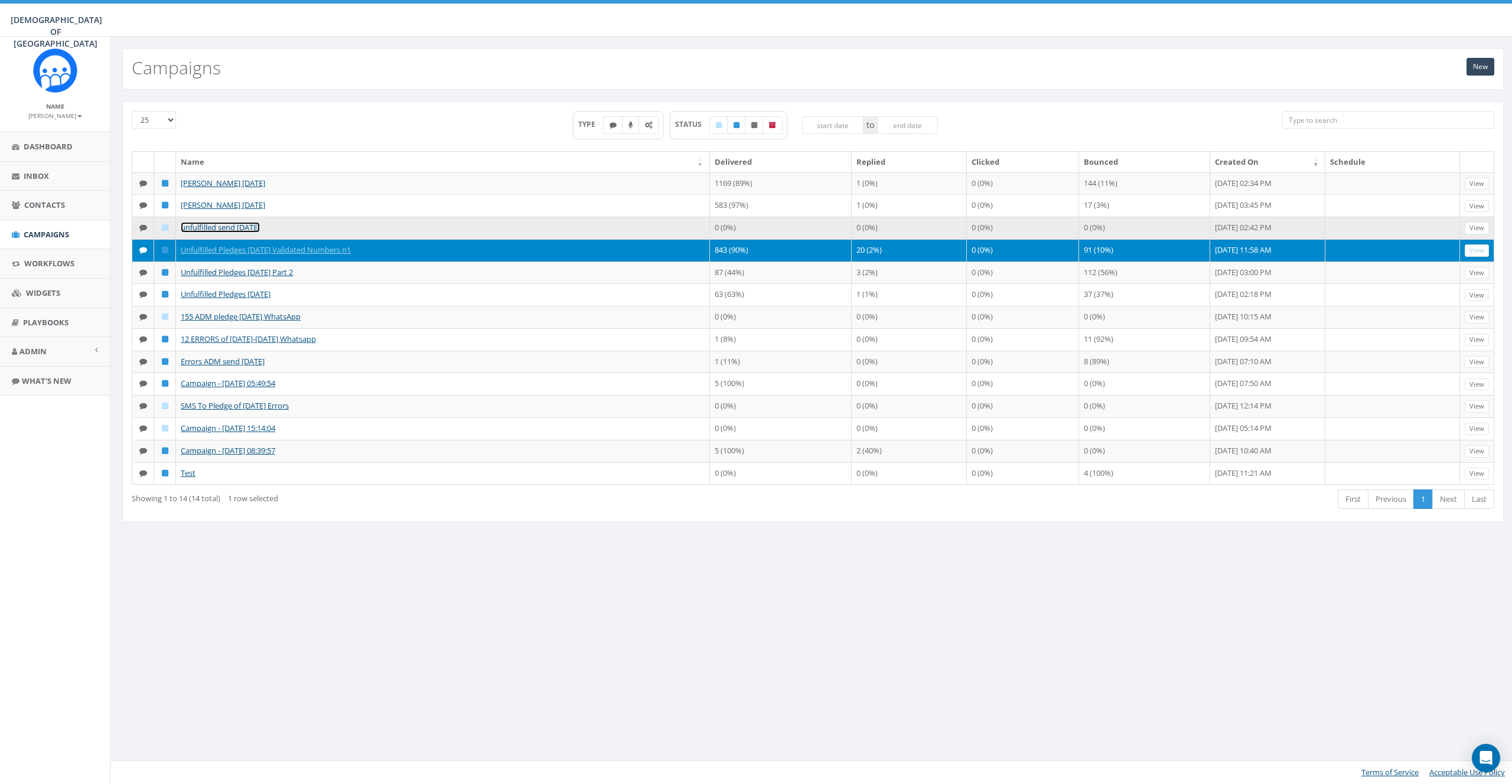
click at [229, 226] on link "unfulfilled send [DATE]" at bounding box center [220, 227] width 79 height 11
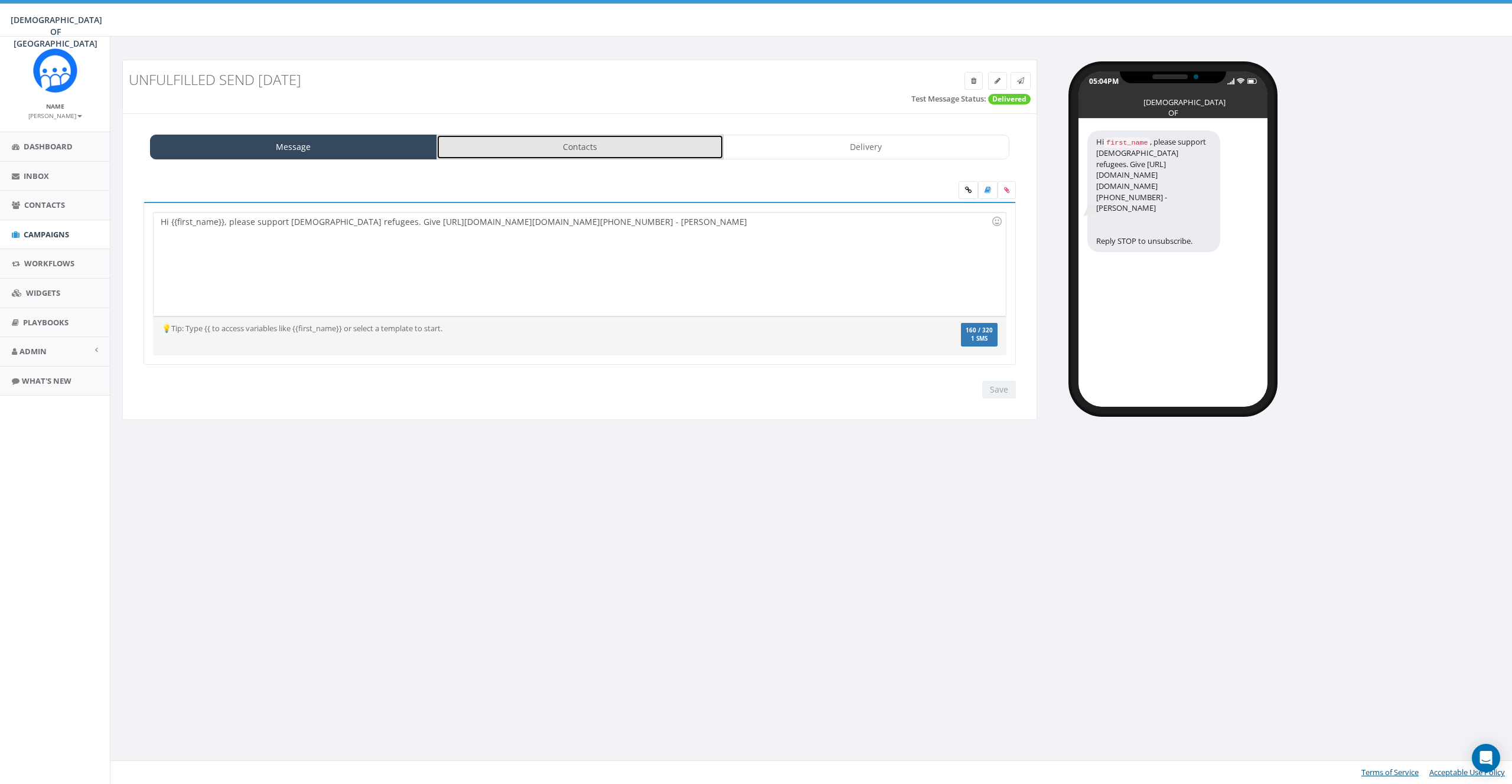
click at [570, 141] on link "Contacts" at bounding box center [580, 147] width 287 height 25
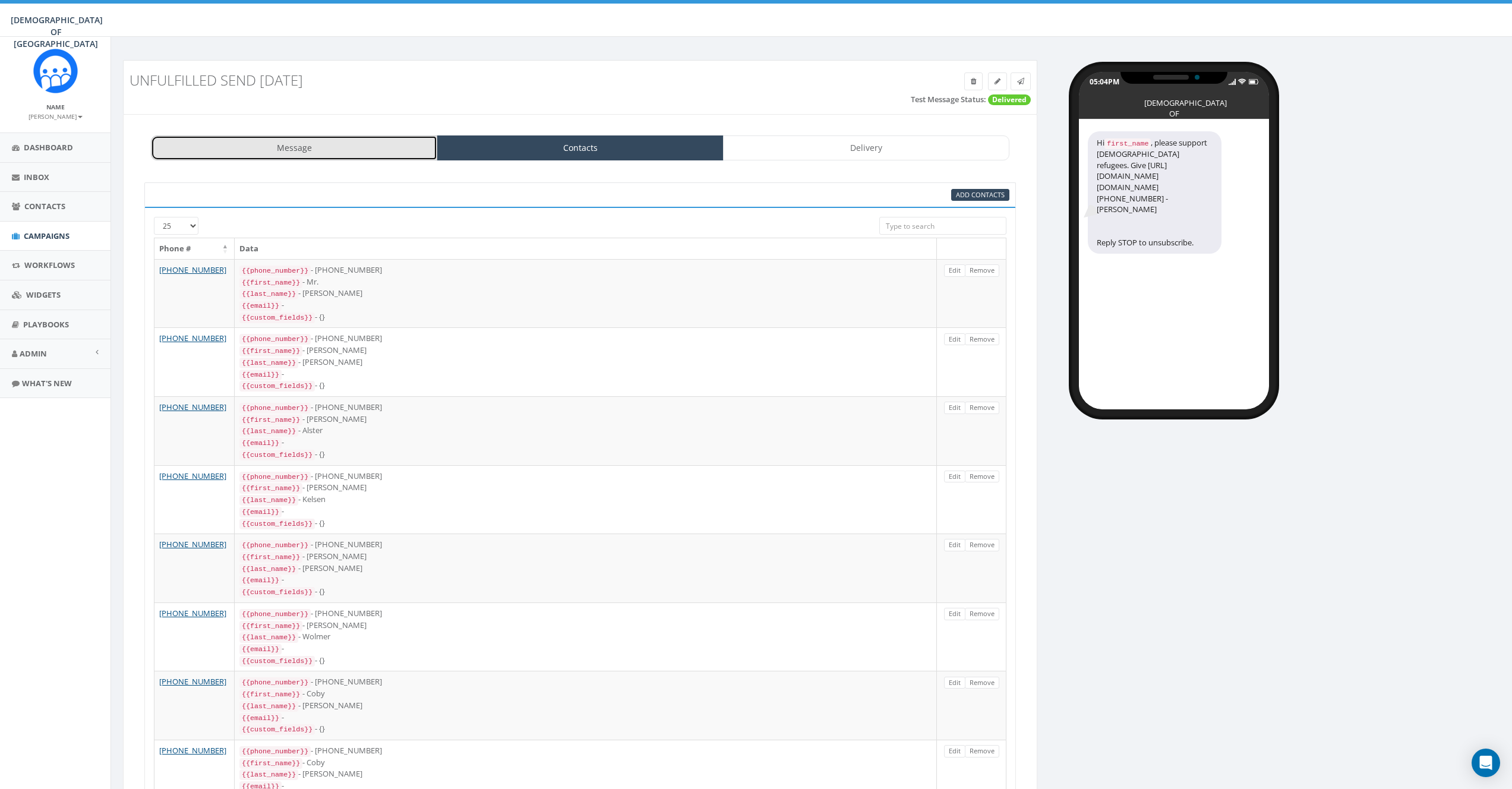
click at [355, 151] on link "Message" at bounding box center [294, 148] width 286 height 25
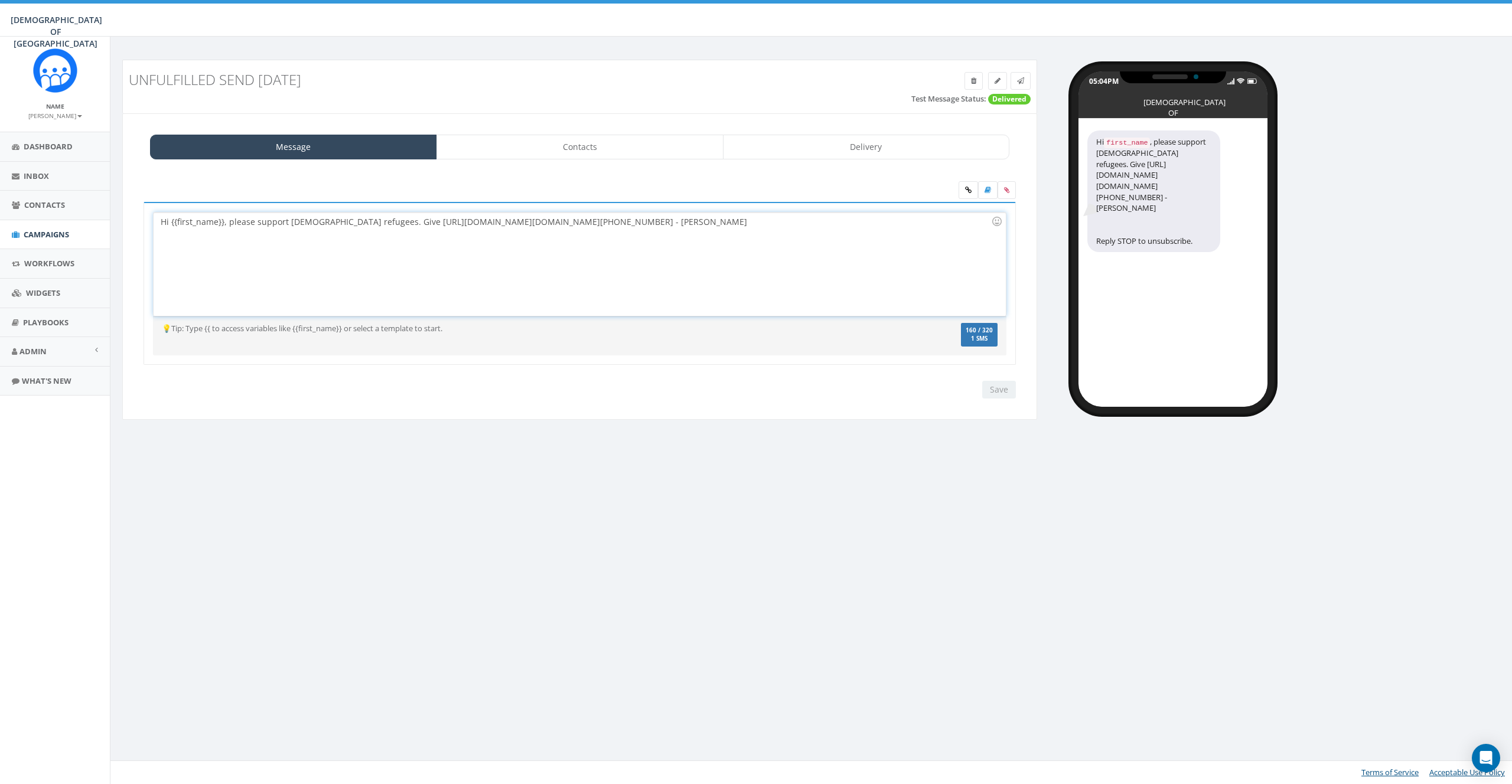
click at [203, 220] on div "Hi {{first_name}}, please support Jewish refugees. Give http://www.saveajew.org…" at bounding box center [580, 264] width 852 height 103
click at [544, 156] on link "Contacts" at bounding box center [580, 147] width 287 height 25
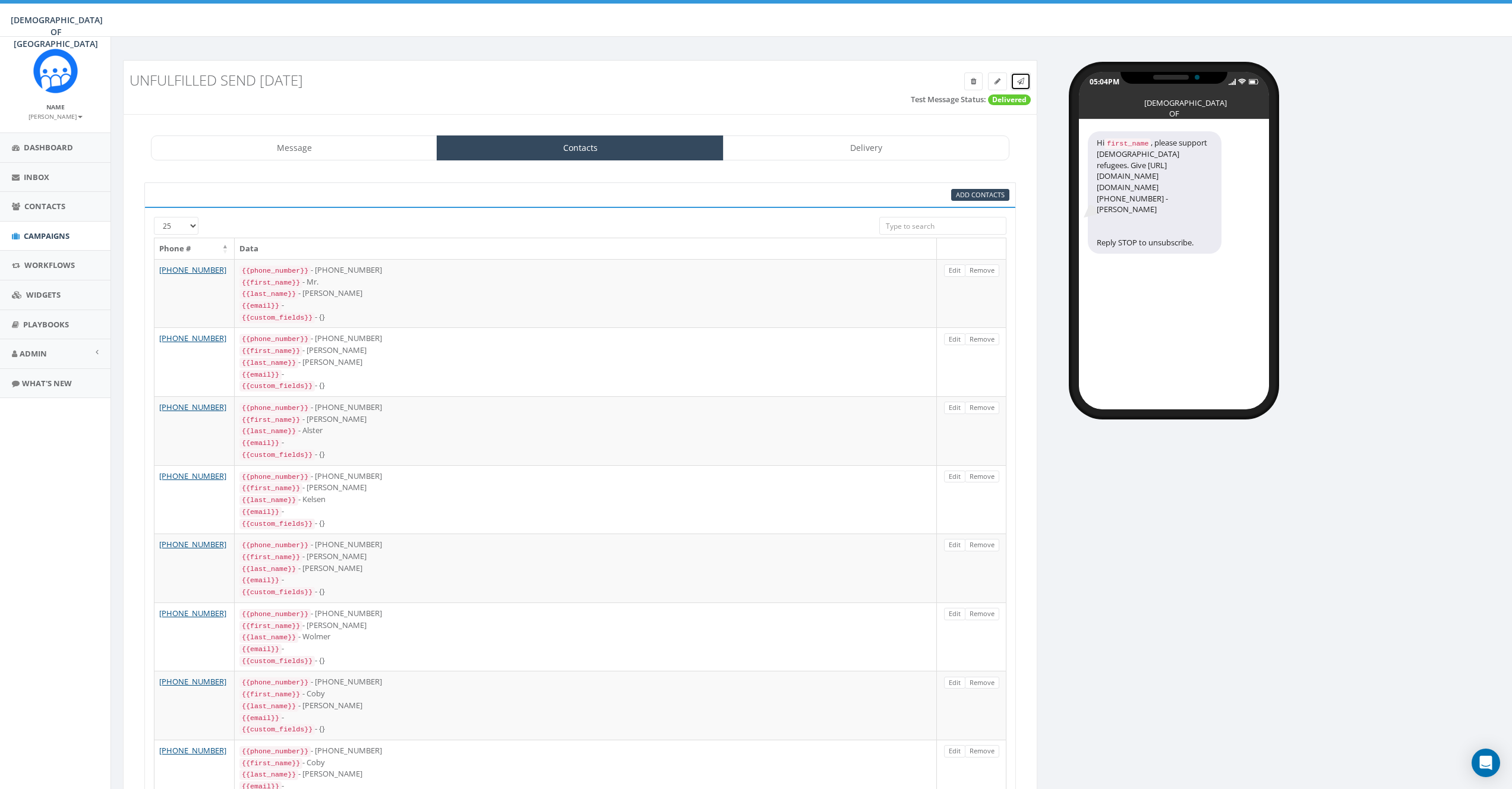
click at [1023, 81] on icon at bounding box center [1021, 81] width 7 height 7
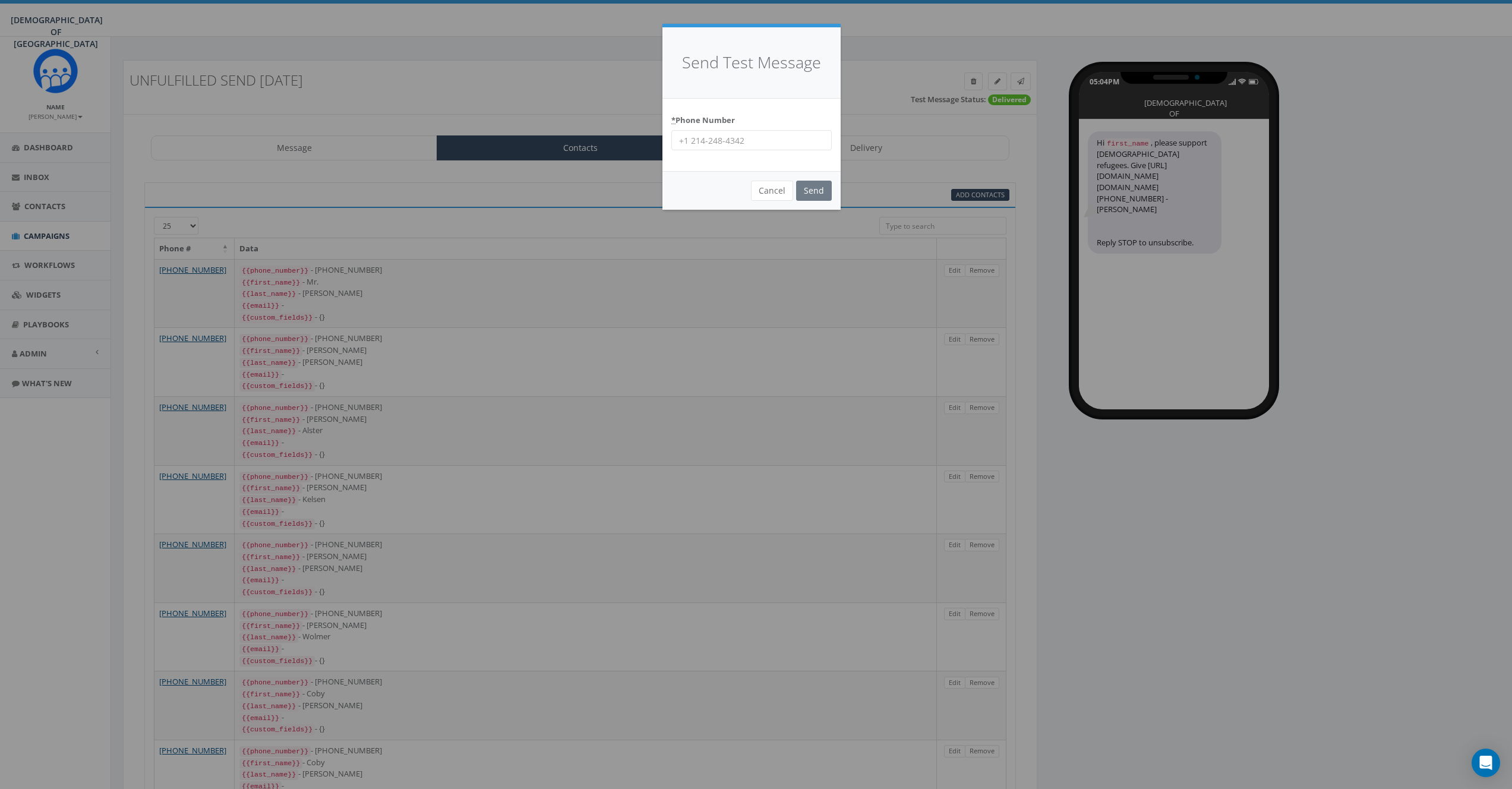
click at [735, 145] on input "* Phone Number" at bounding box center [751, 140] width 160 height 21
type input "8587365358"
click at [817, 190] on input "Send" at bounding box center [814, 191] width 35 height 21
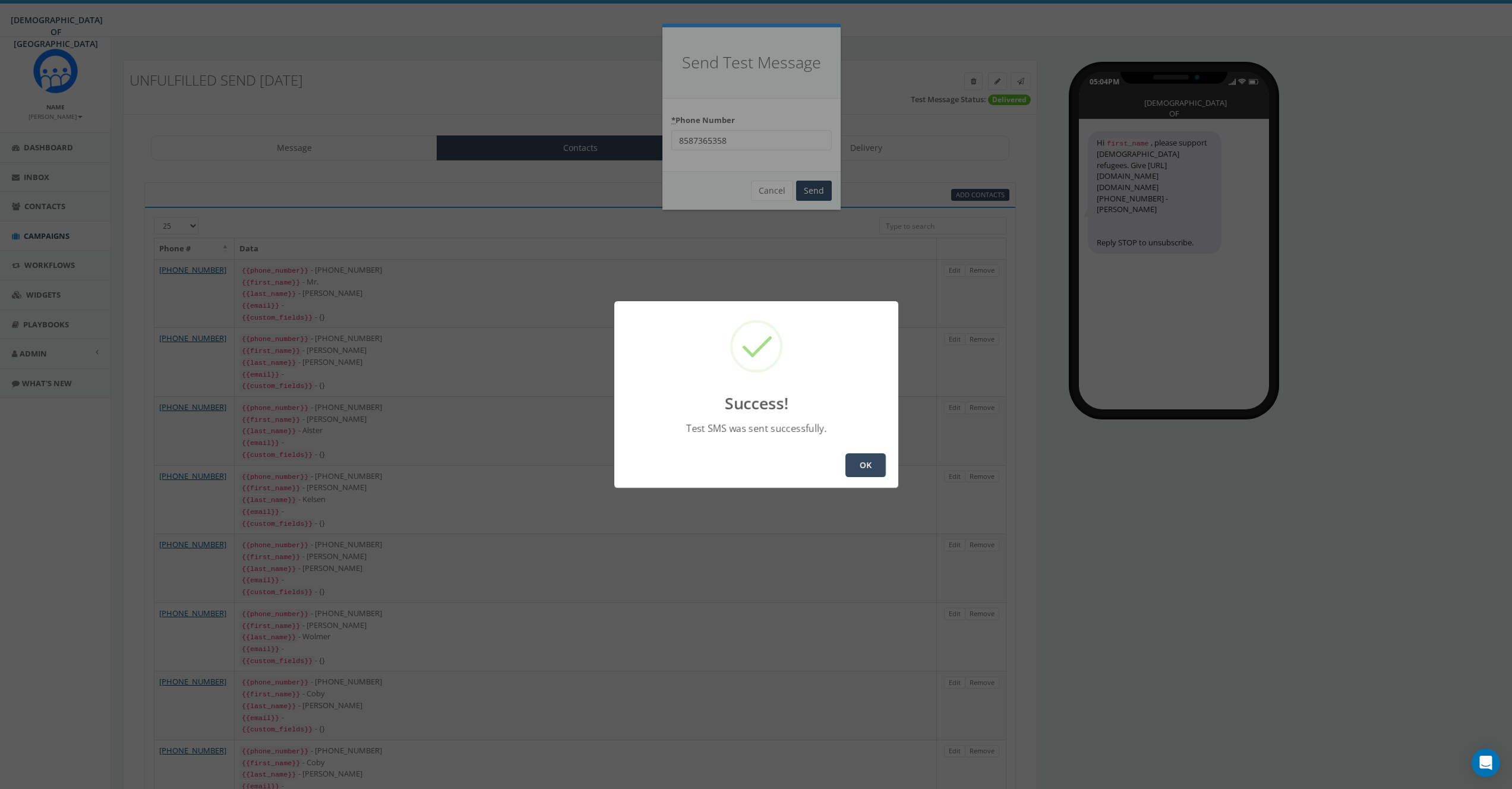
click at [870, 476] on button "OK" at bounding box center [865, 465] width 40 height 24
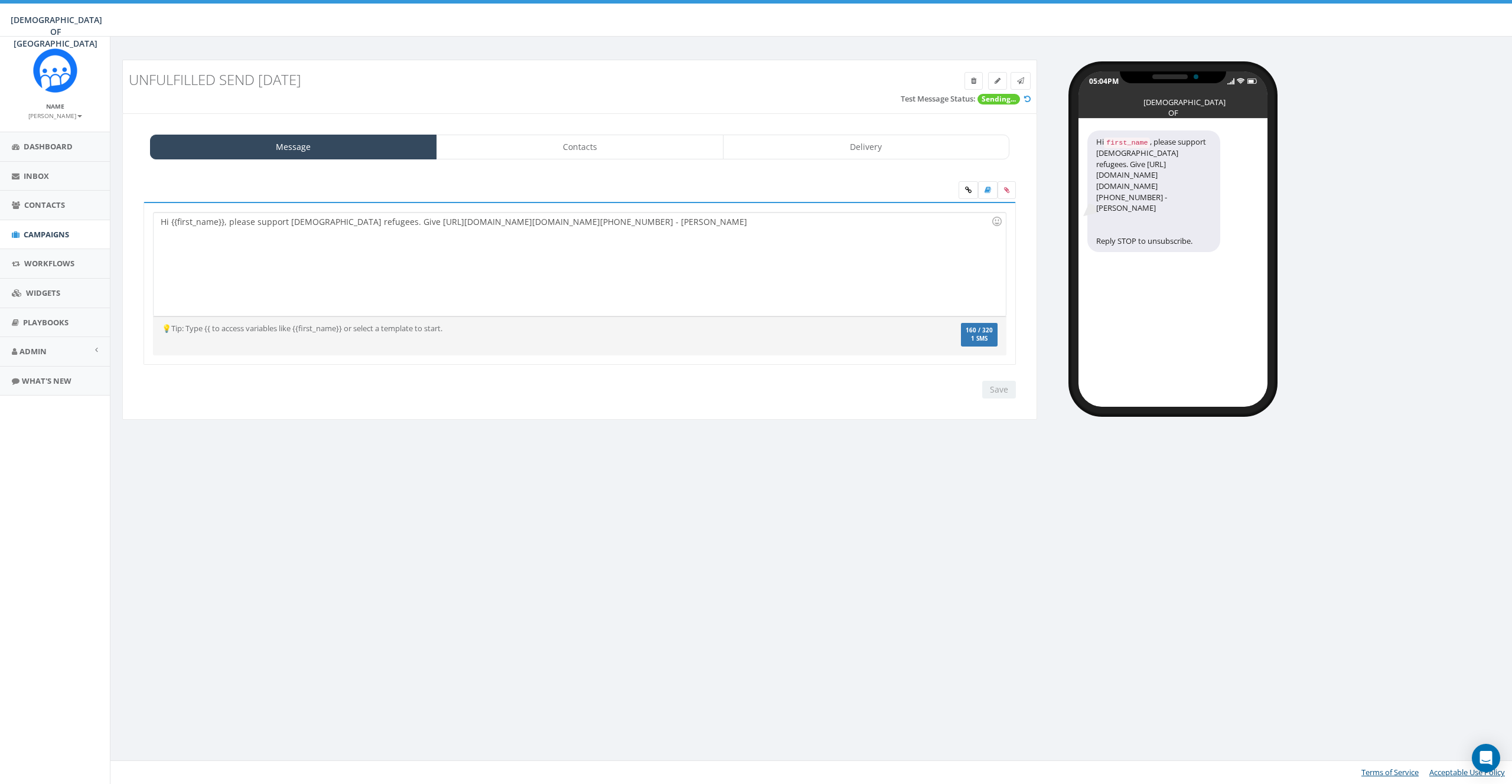
click at [244, 72] on h3 "unfulfilled send [DATE]" at bounding box center [464, 79] width 672 height 16
copy h3 "unfulfilled send [DATE]"
click at [25, 144] on span "Dashboard" at bounding box center [48, 146] width 49 height 11
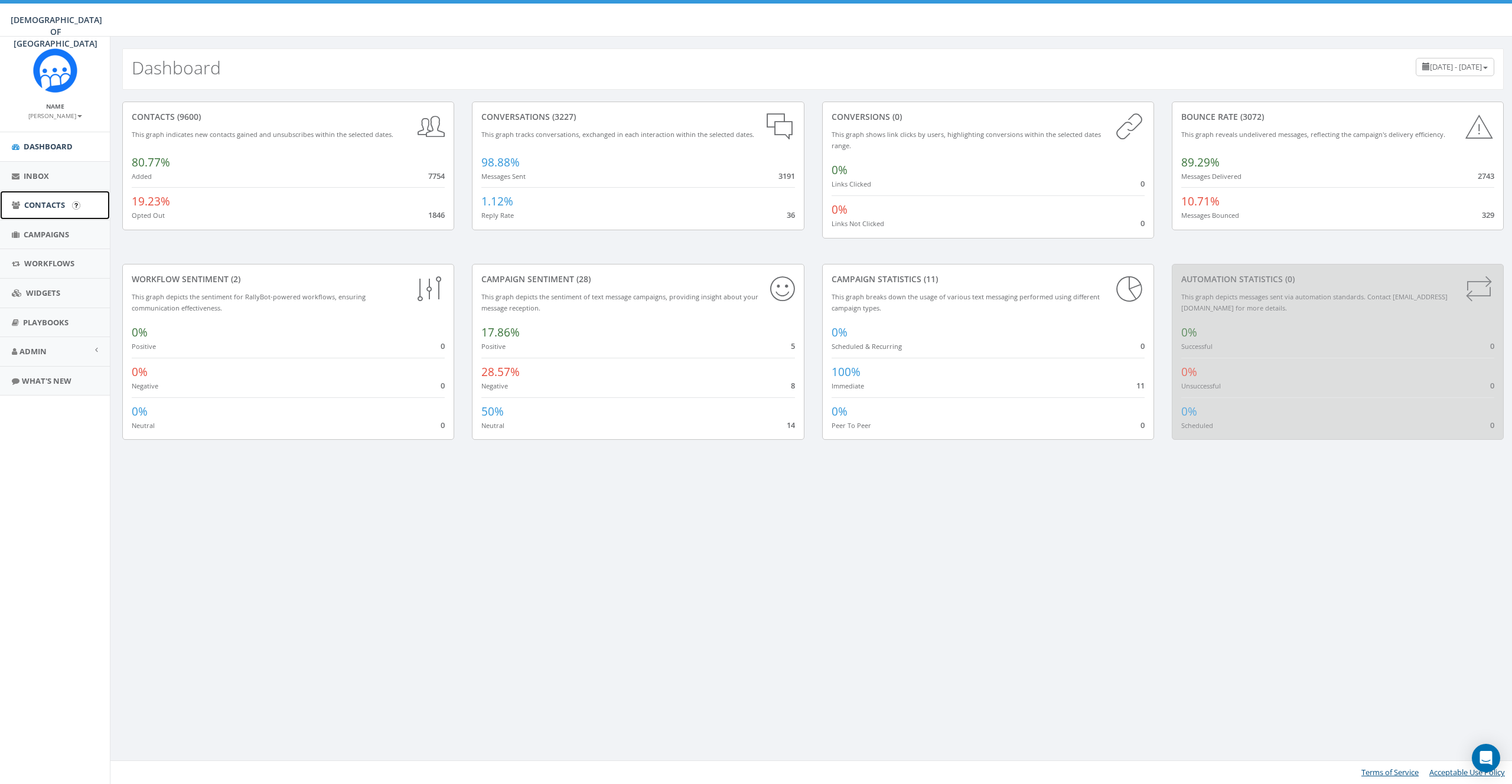
click at [29, 213] on link "Contacts" at bounding box center [55, 204] width 110 height 29
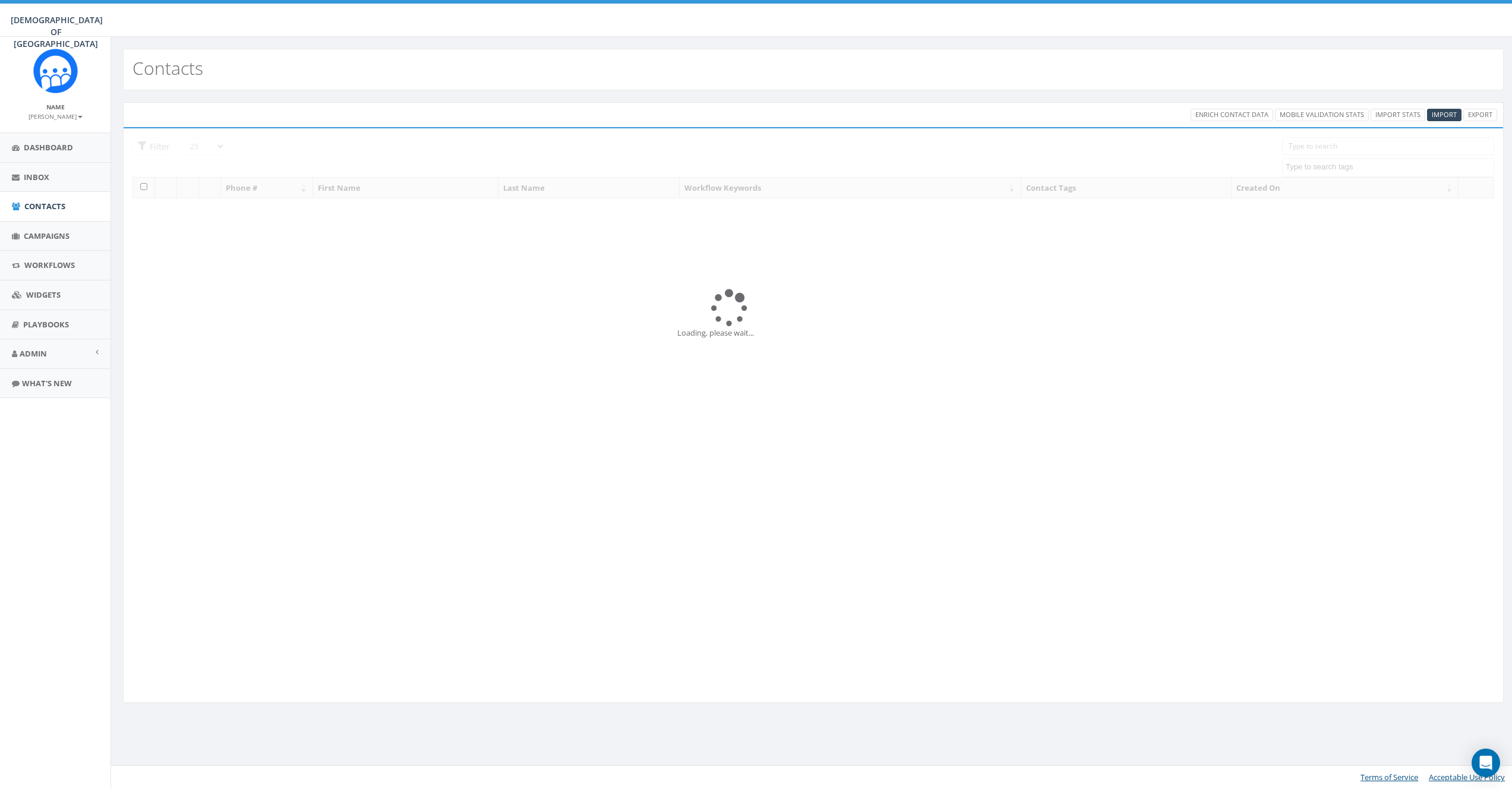
select select
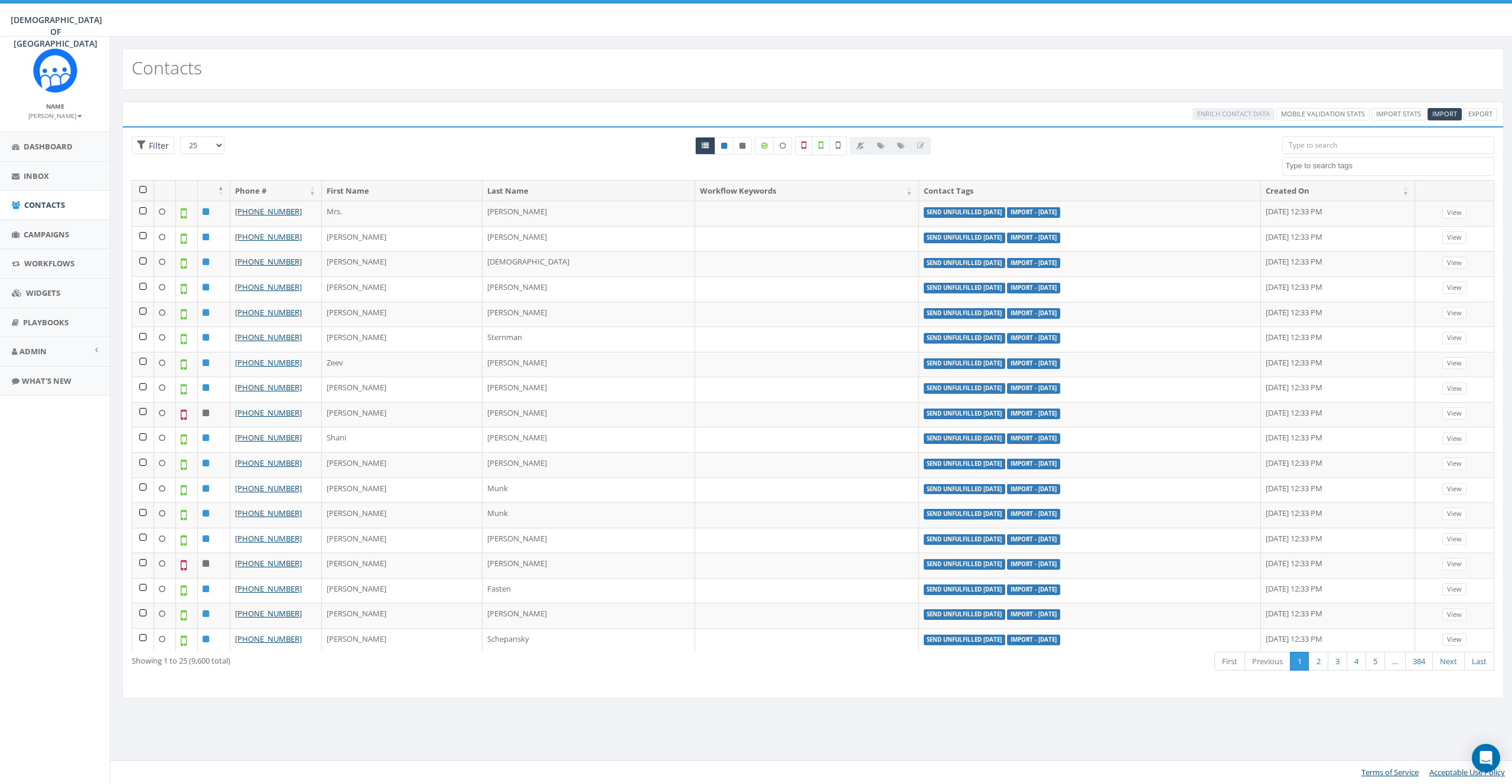
click at [1311, 164] on textarea "Search" at bounding box center [1389, 165] width 209 height 11
click at [818, 104] on div "Enrich Contact Data Mobile Validation Stats Import Stats Import Export Loading …" at bounding box center [813, 407] width 1405 height 635
click at [836, 144] on icon at bounding box center [838, 145] width 5 height 11
checkbox input "true"
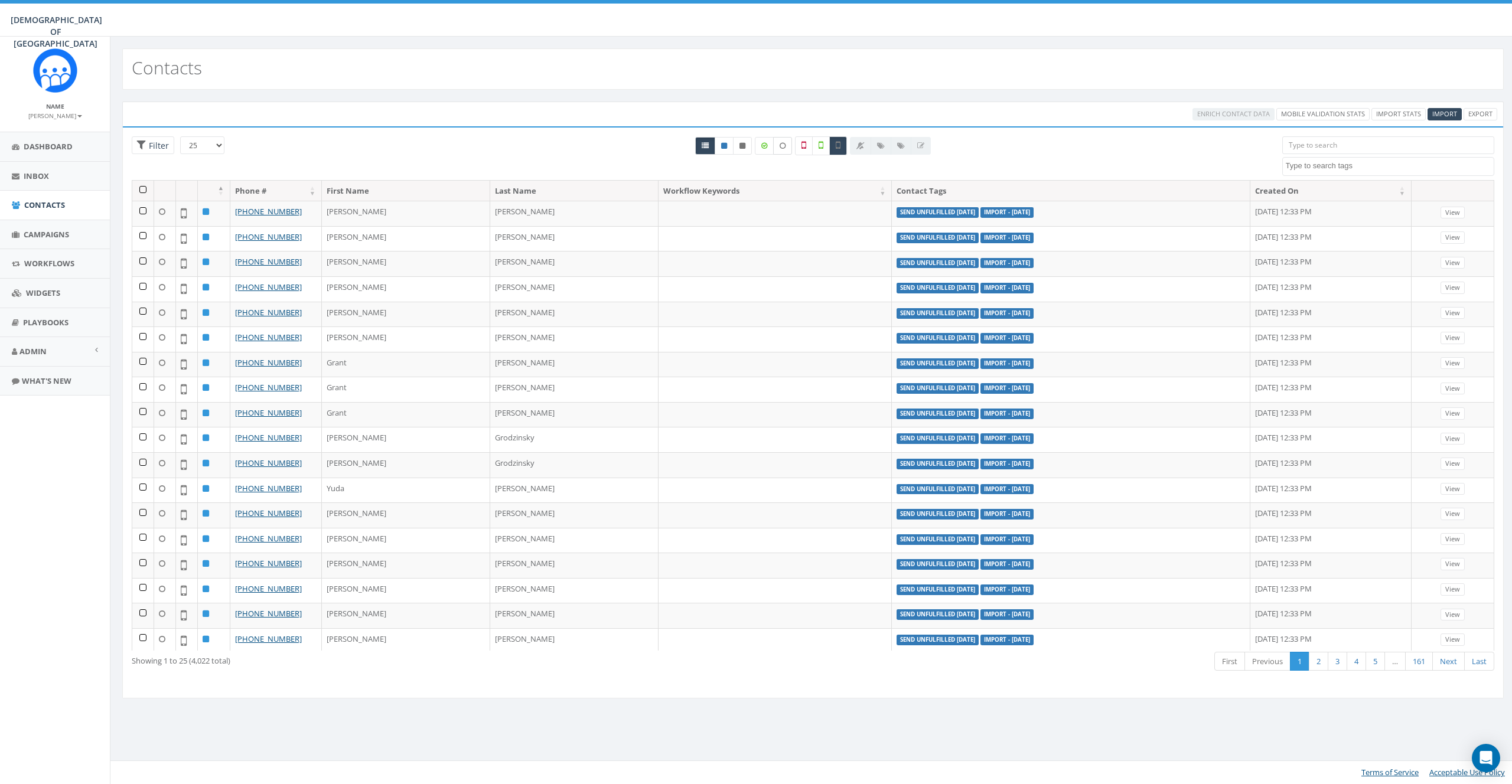
click at [781, 146] on icon at bounding box center [782, 146] width 6 height 7
checkbox input "false"
click at [833, 151] on label at bounding box center [838, 146] width 18 height 19
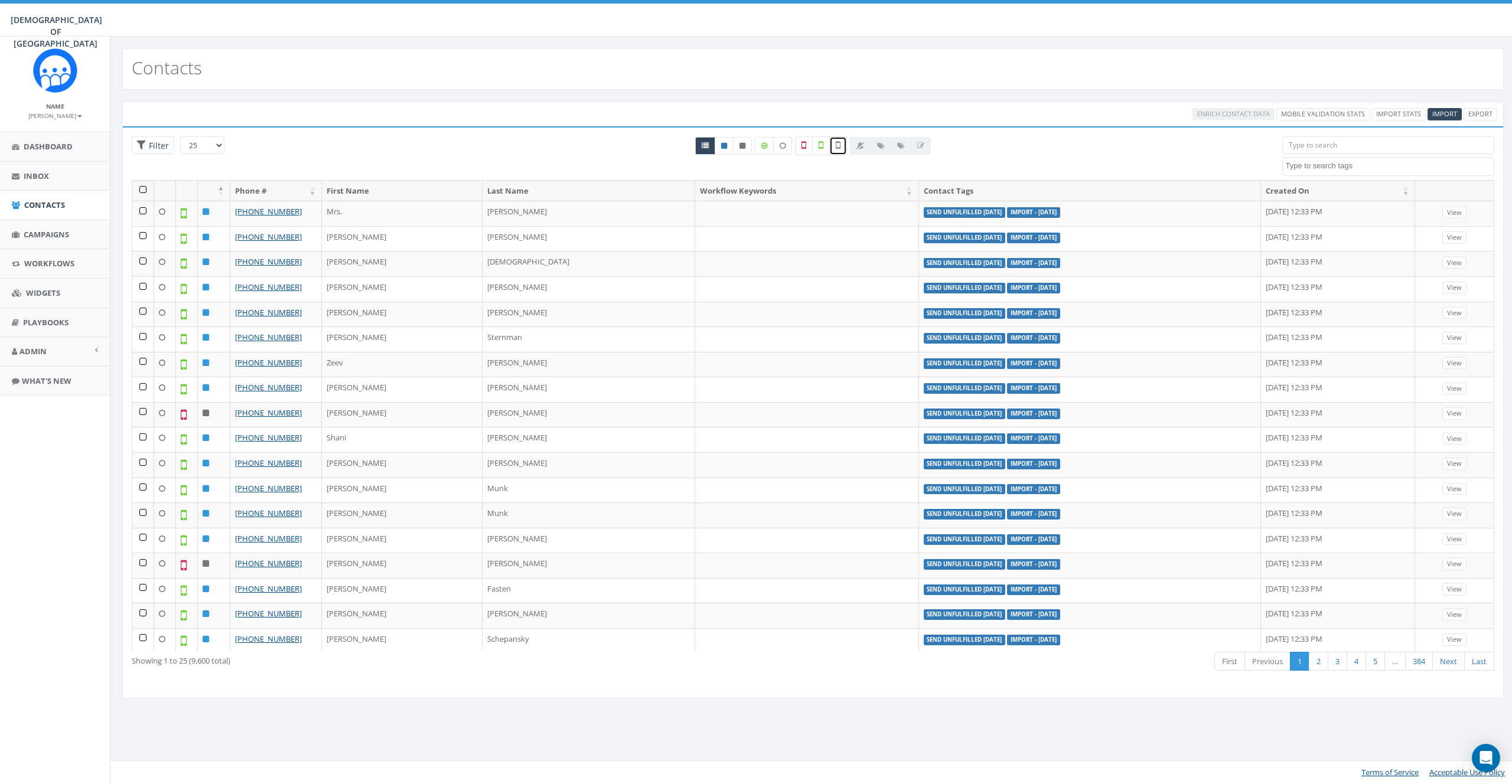
click at [834, 150] on label at bounding box center [838, 146] width 18 height 19
checkbox input "true"
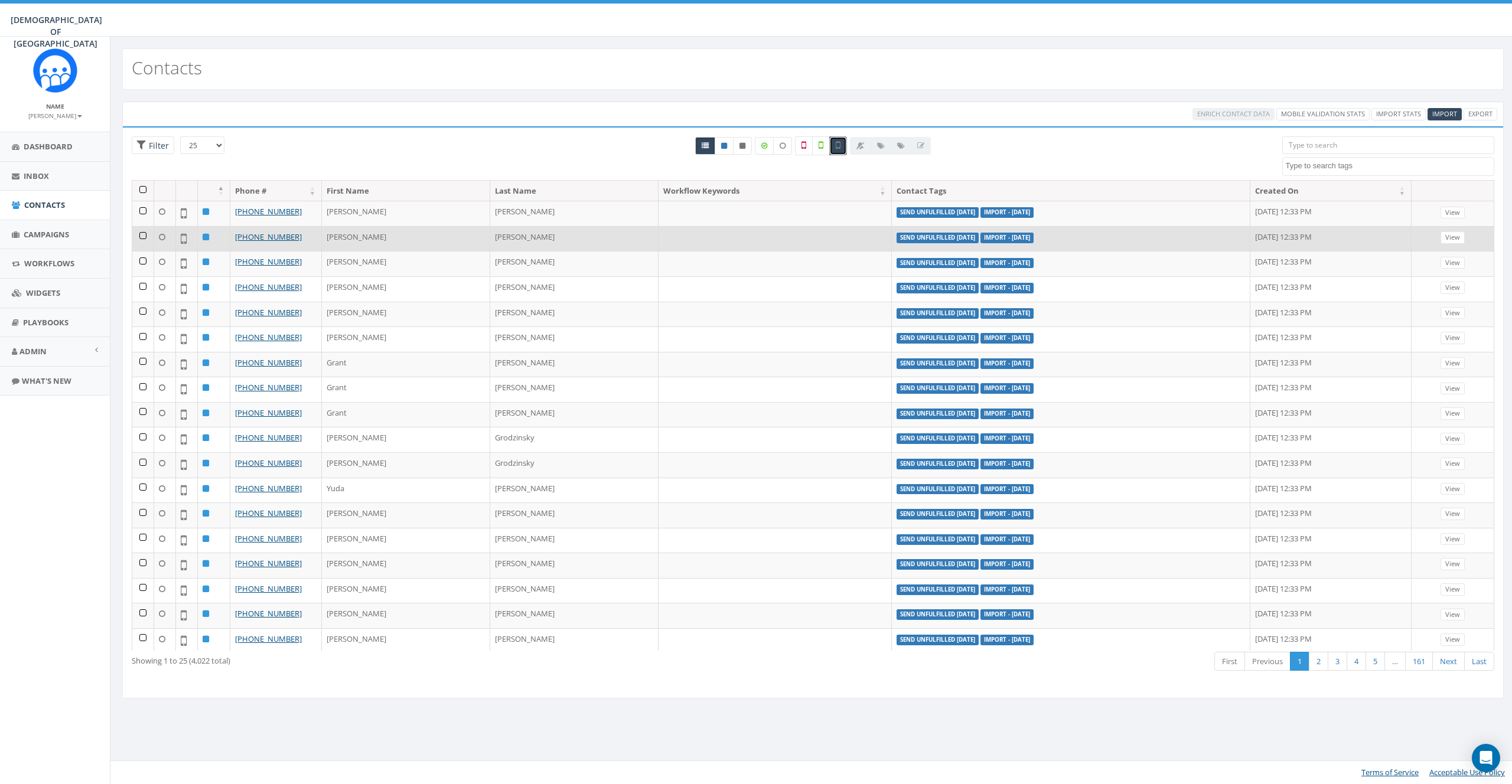
drag, startPoint x: 139, startPoint y: 207, endPoint x: 135, endPoint y: 244, distance: 37.2
click at [139, 207] on td at bounding box center [143, 213] width 22 height 25
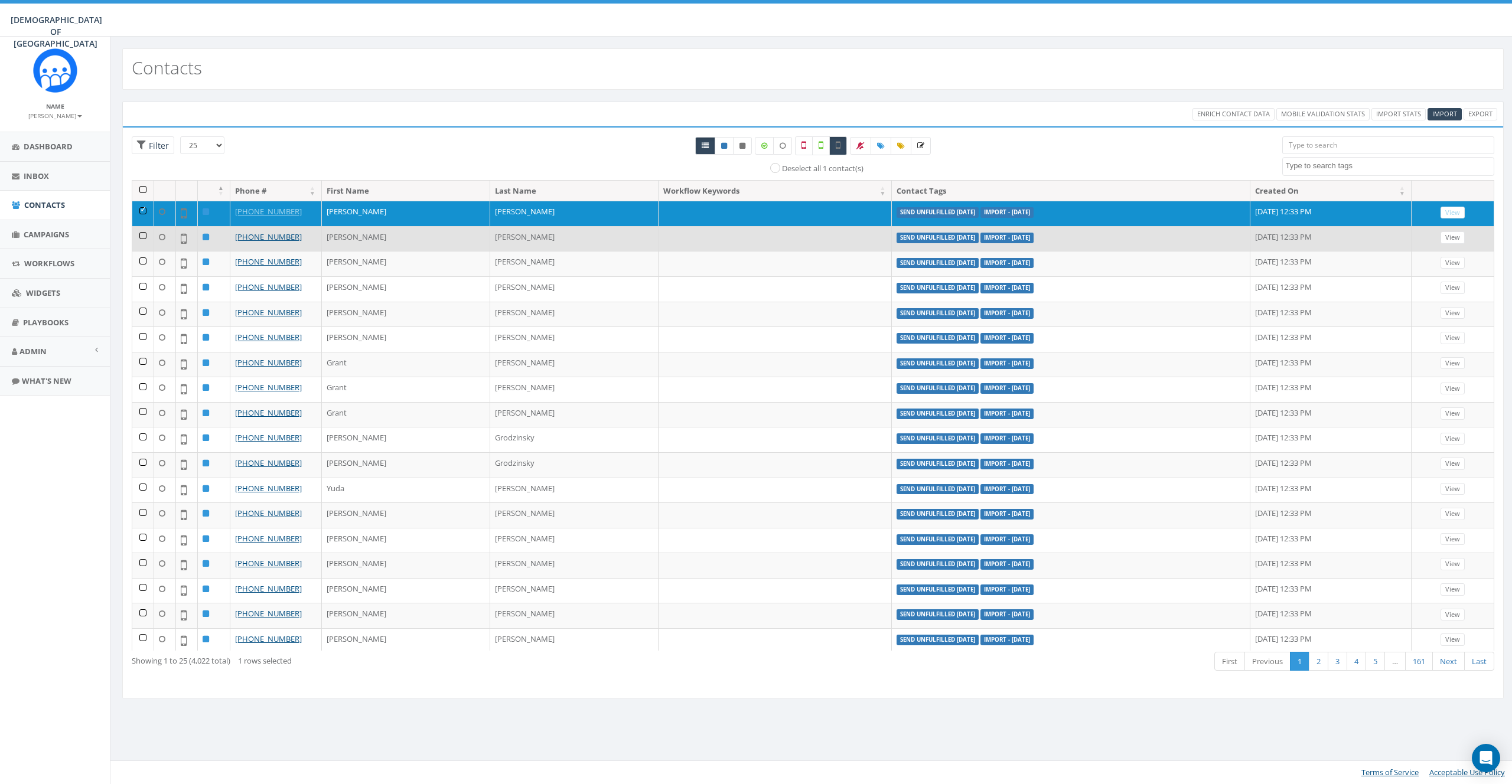
click at [141, 240] on td at bounding box center [143, 239] width 22 height 25
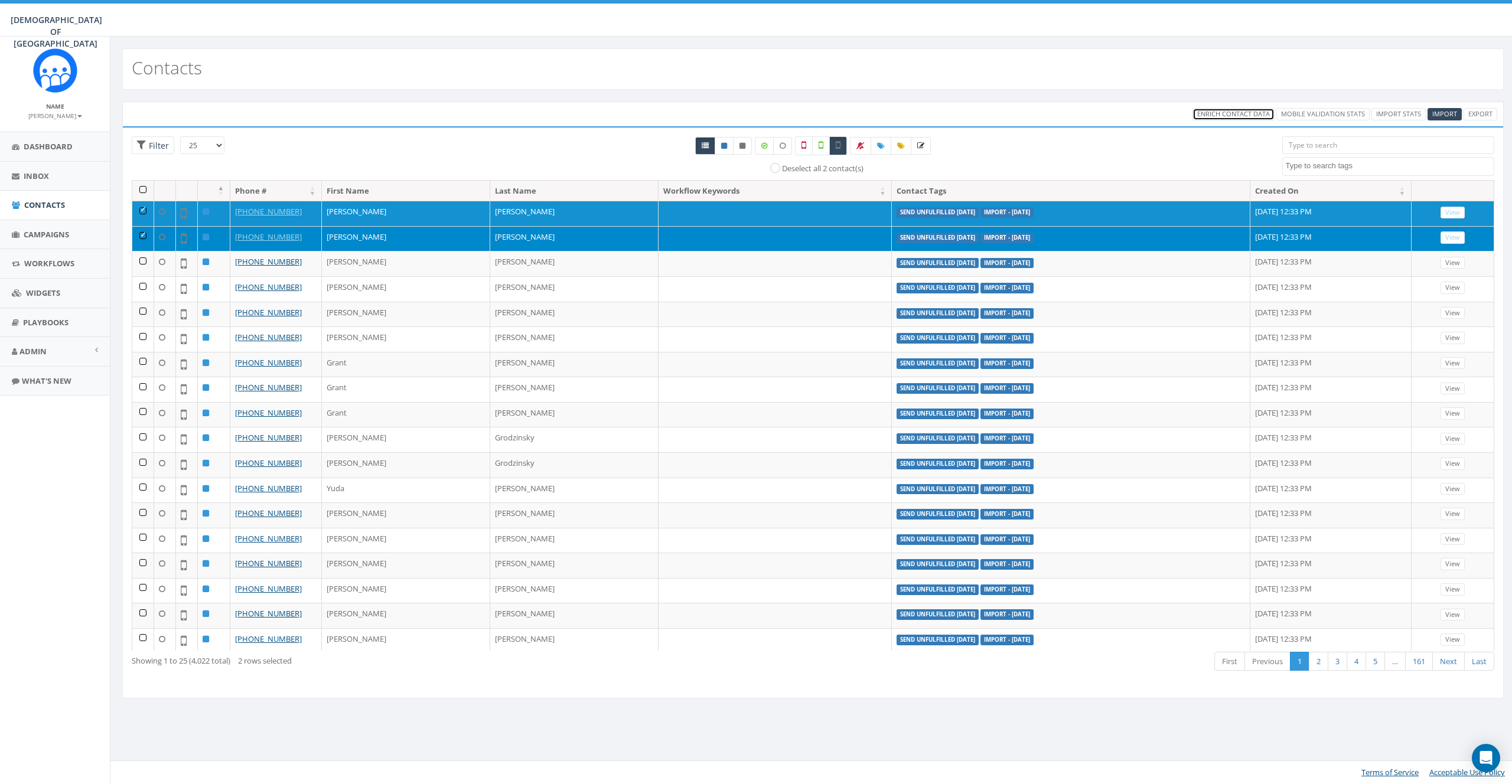
click at [1219, 113] on span "Enrich Contact Data" at bounding box center [1233, 114] width 73 height 9
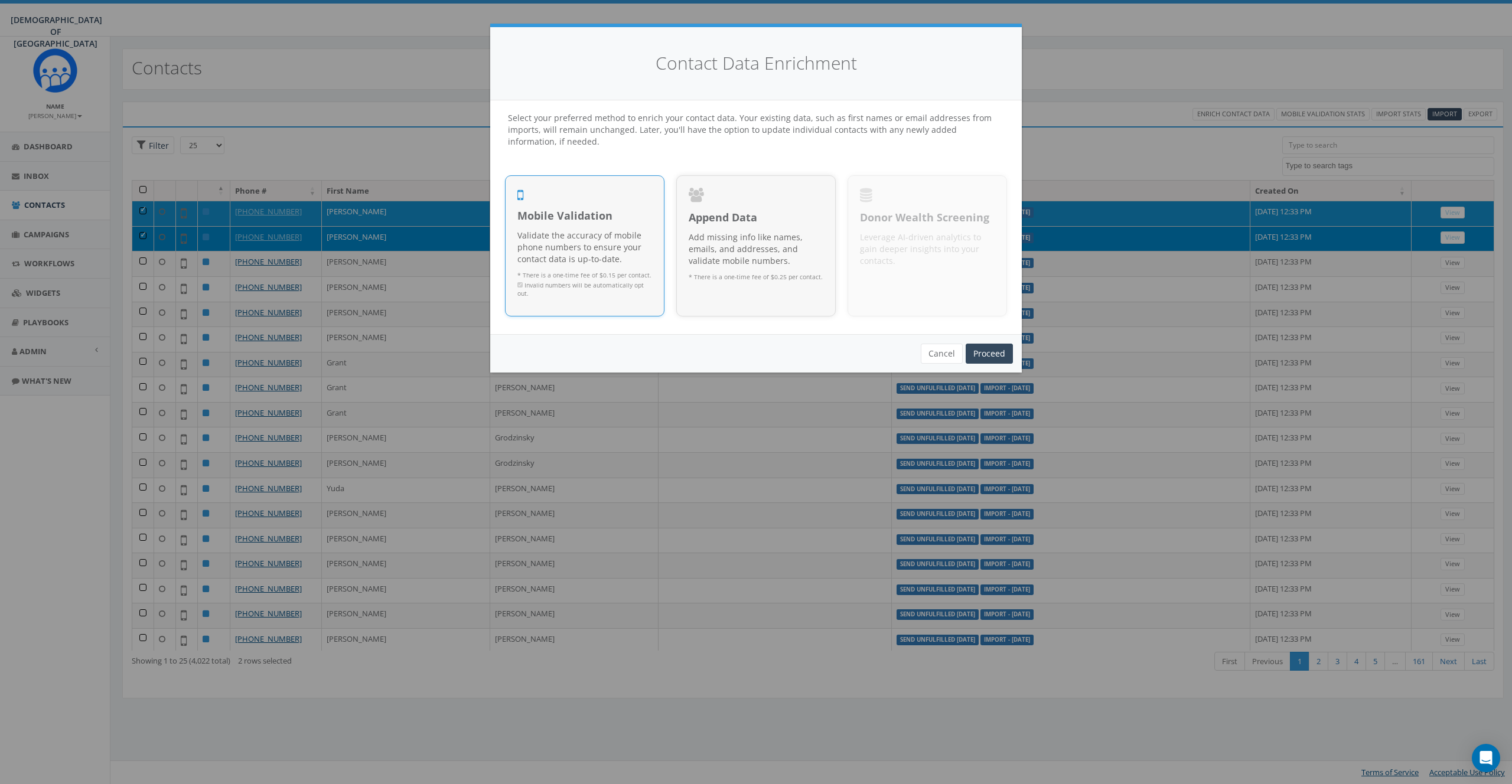
click at [619, 240] on p "Validate the accuracy of mobile phone numbers to ensure your contact data is up…" at bounding box center [585, 247] width 135 height 35
click at [982, 352] on link "Proceed" at bounding box center [989, 353] width 47 height 20
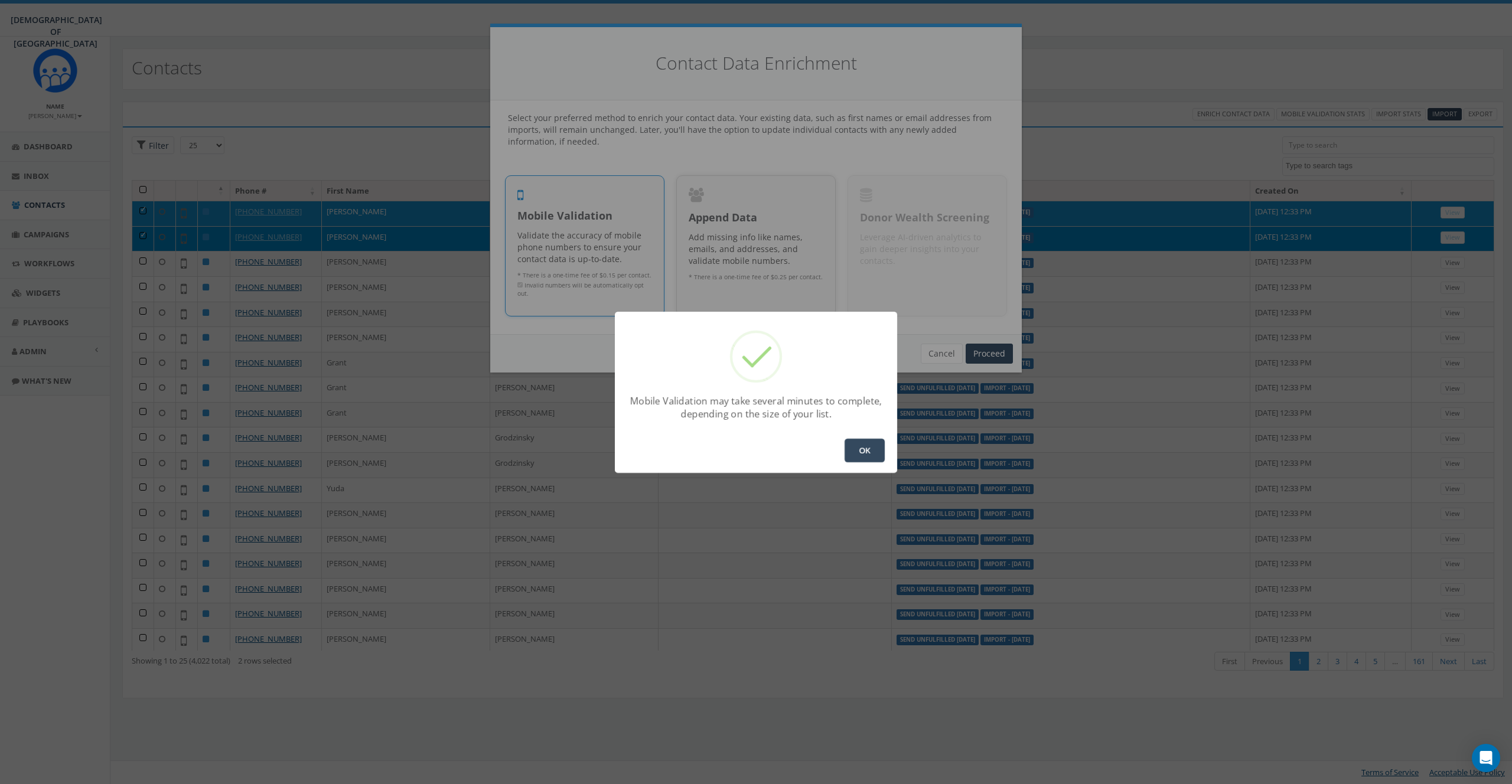
click at [859, 451] on button "OK" at bounding box center [864, 450] width 40 height 24
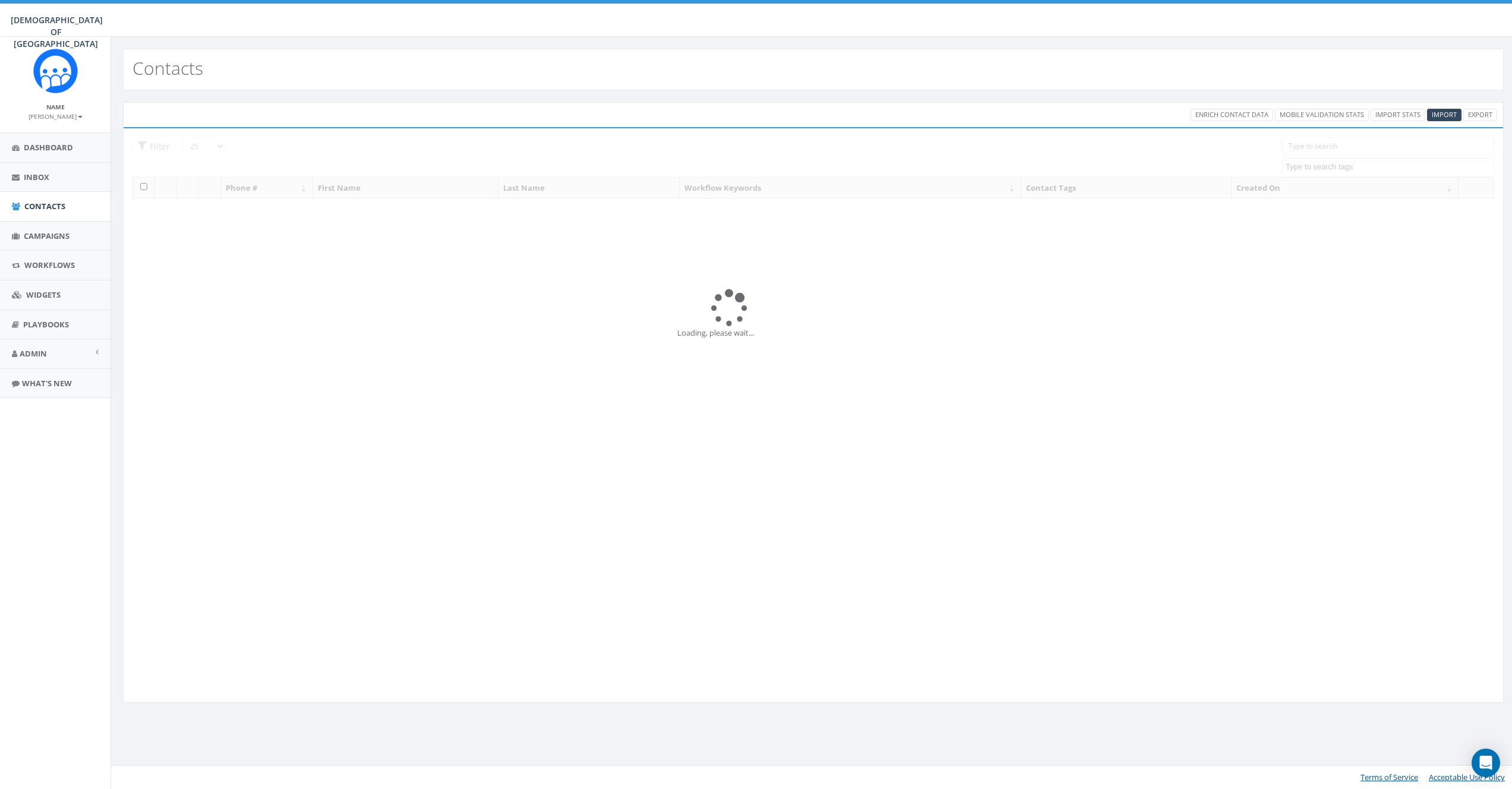
select select
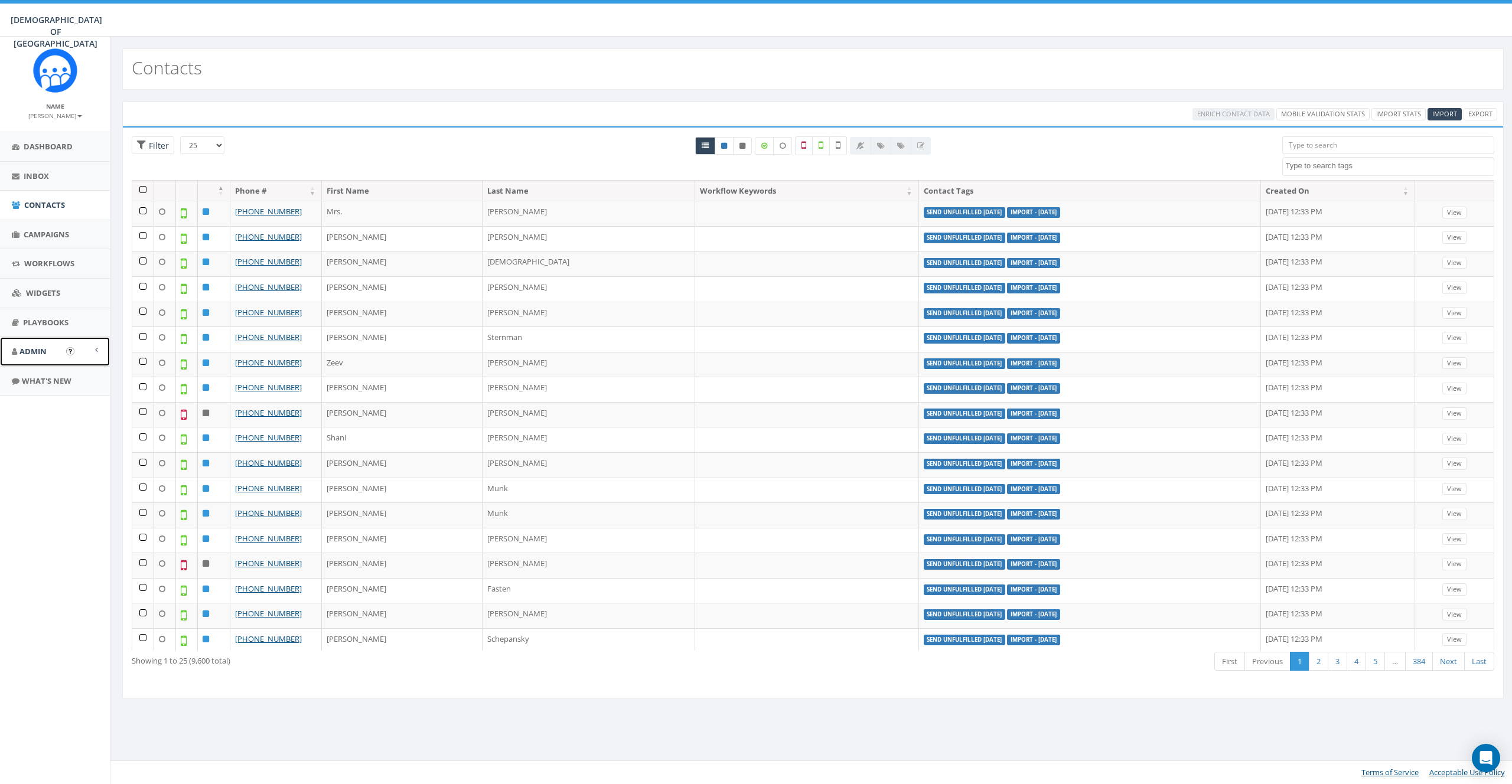
click at [33, 354] on span "Admin" at bounding box center [33, 351] width 27 height 11
click at [37, 374] on span "Account" at bounding box center [43, 378] width 29 height 11
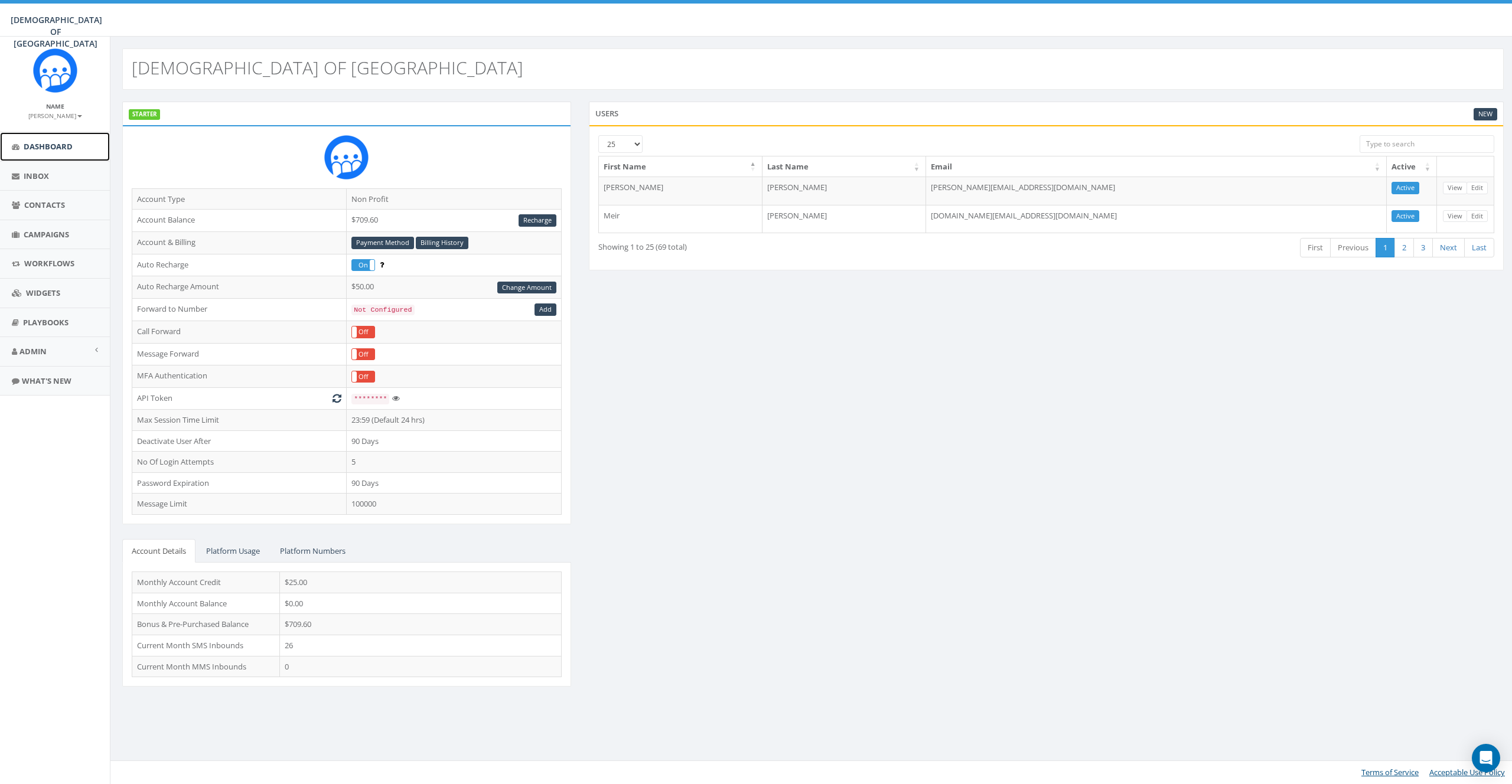
click at [38, 143] on span "Dashboard" at bounding box center [48, 146] width 49 height 11
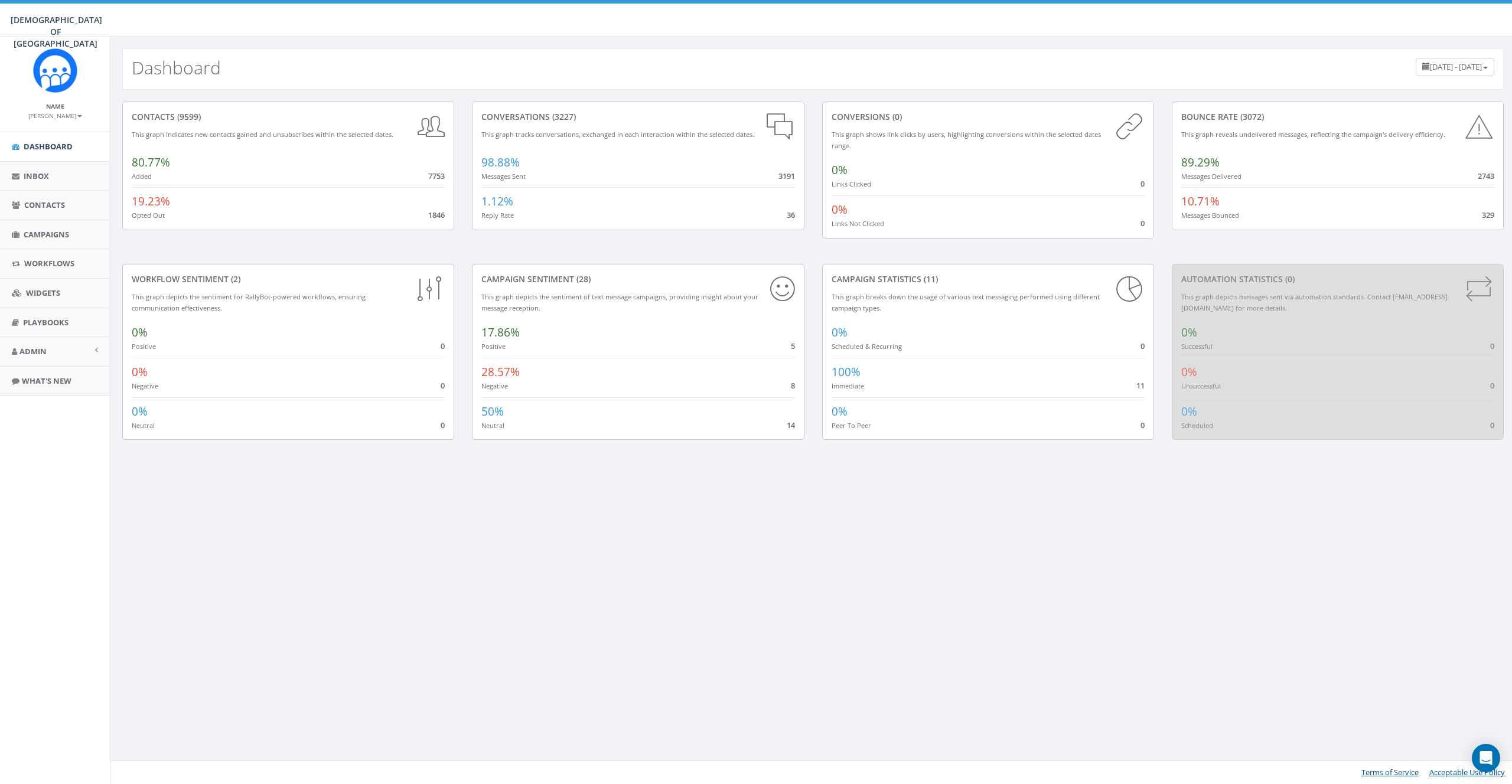
click at [447, 517] on div "Dashboard [DATE] - [DATE] contacts (9599) This graph indicates new contacts gai…" at bounding box center [812, 410] width 1406 height 747
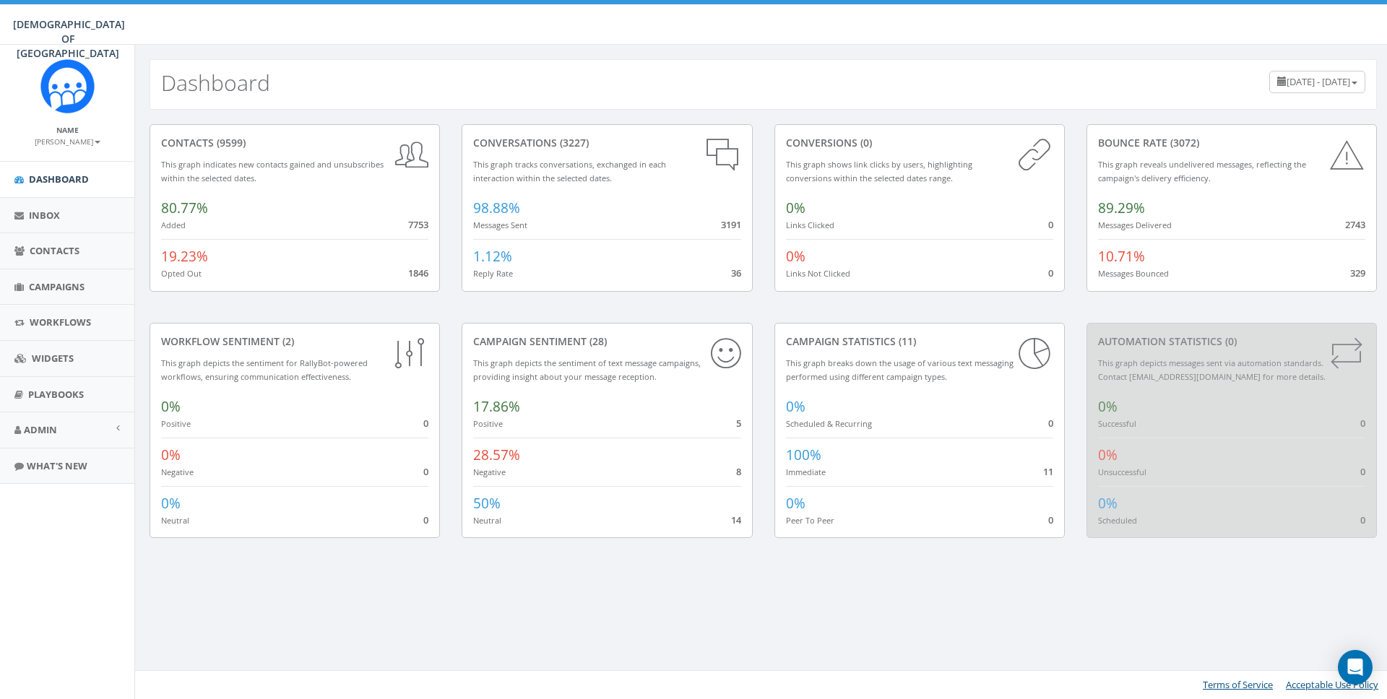
click at [66, 144] on small "[PERSON_NAME]" at bounding box center [68, 142] width 66 height 10
click at [61, 180] on link "Sign Out" at bounding box center [72, 182] width 114 height 18
